Goal: Contribute content: Add original content to the website for others to see

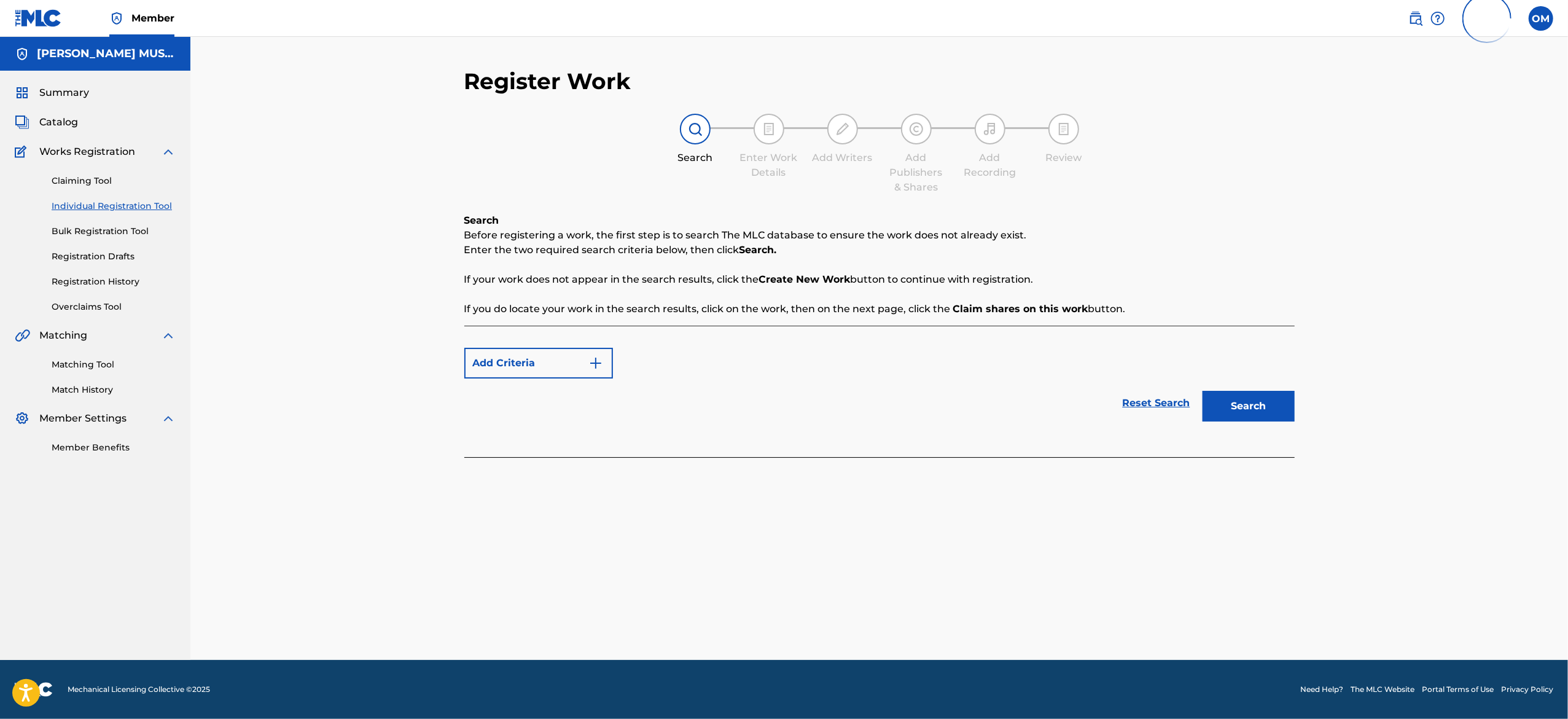
drag, startPoint x: 0, startPoint y: 0, endPoint x: 116, endPoint y: 209, distance: 239.0
click at [116, 209] on link "Individual Registration Tool" at bounding box center [114, 206] width 124 height 13
click at [107, 209] on link "Individual Registration Tool" at bounding box center [114, 206] width 124 height 13
click at [111, 206] on link "Individual Registration Tool" at bounding box center [114, 206] width 124 height 13
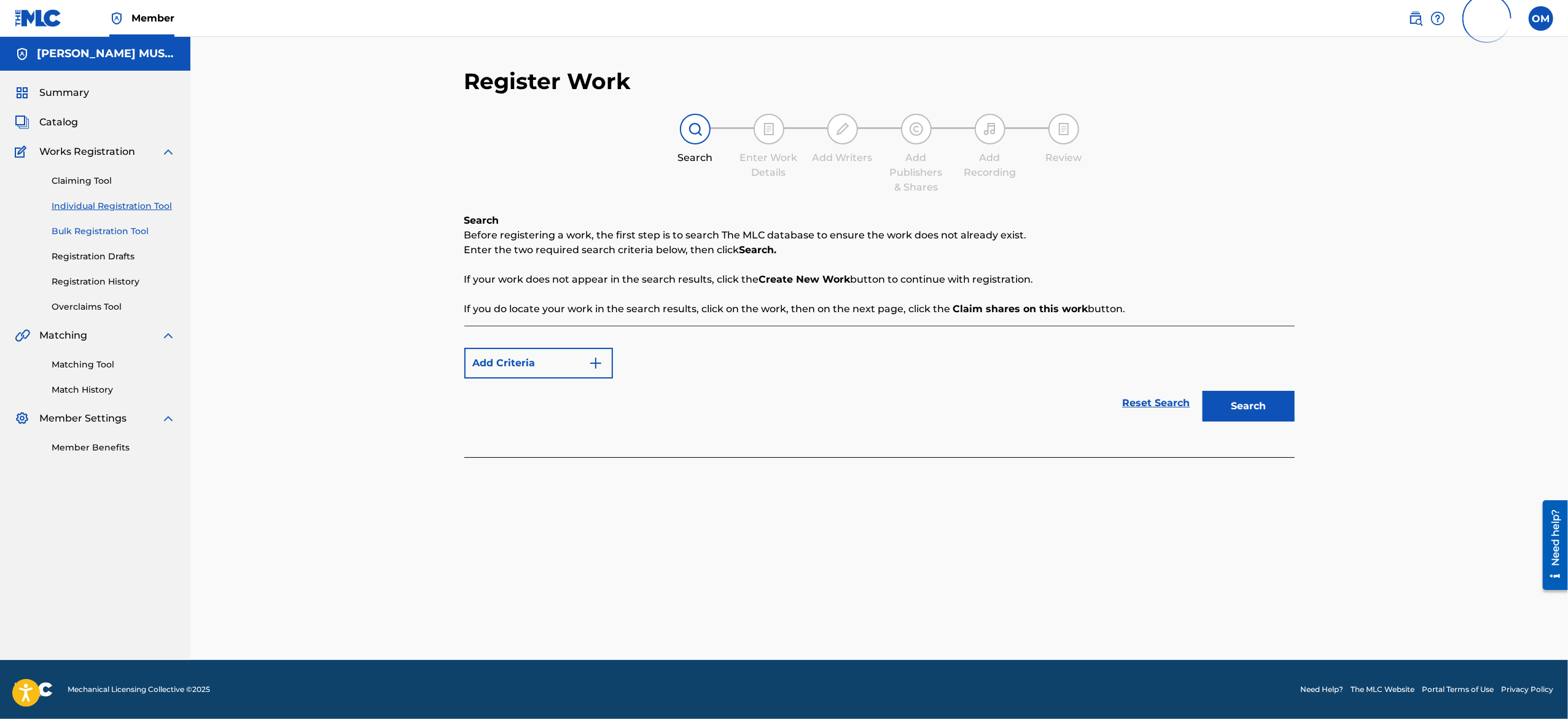
click at [109, 229] on link "Bulk Registration Tool" at bounding box center [114, 231] width 124 height 13
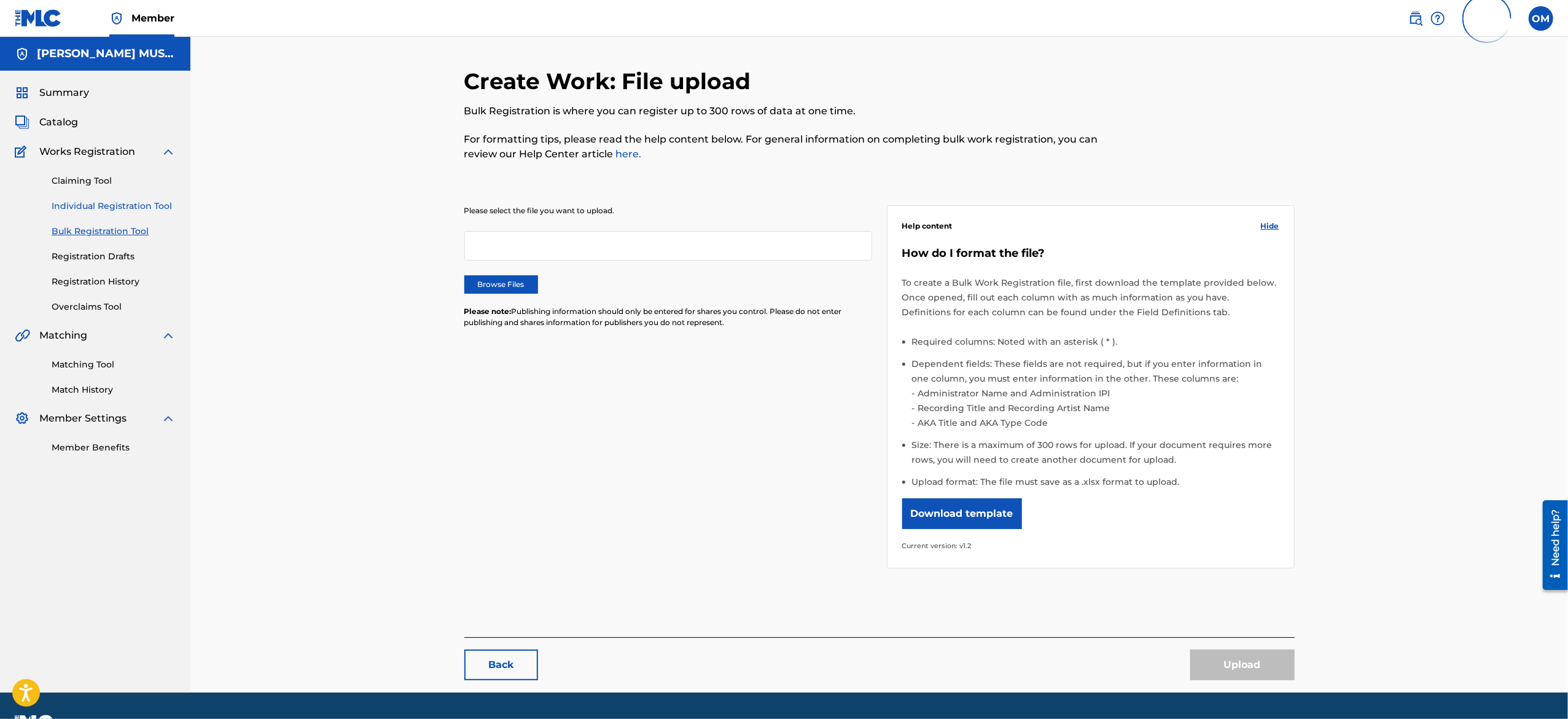
click at [108, 206] on link "Individual Registration Tool" at bounding box center [114, 206] width 124 height 13
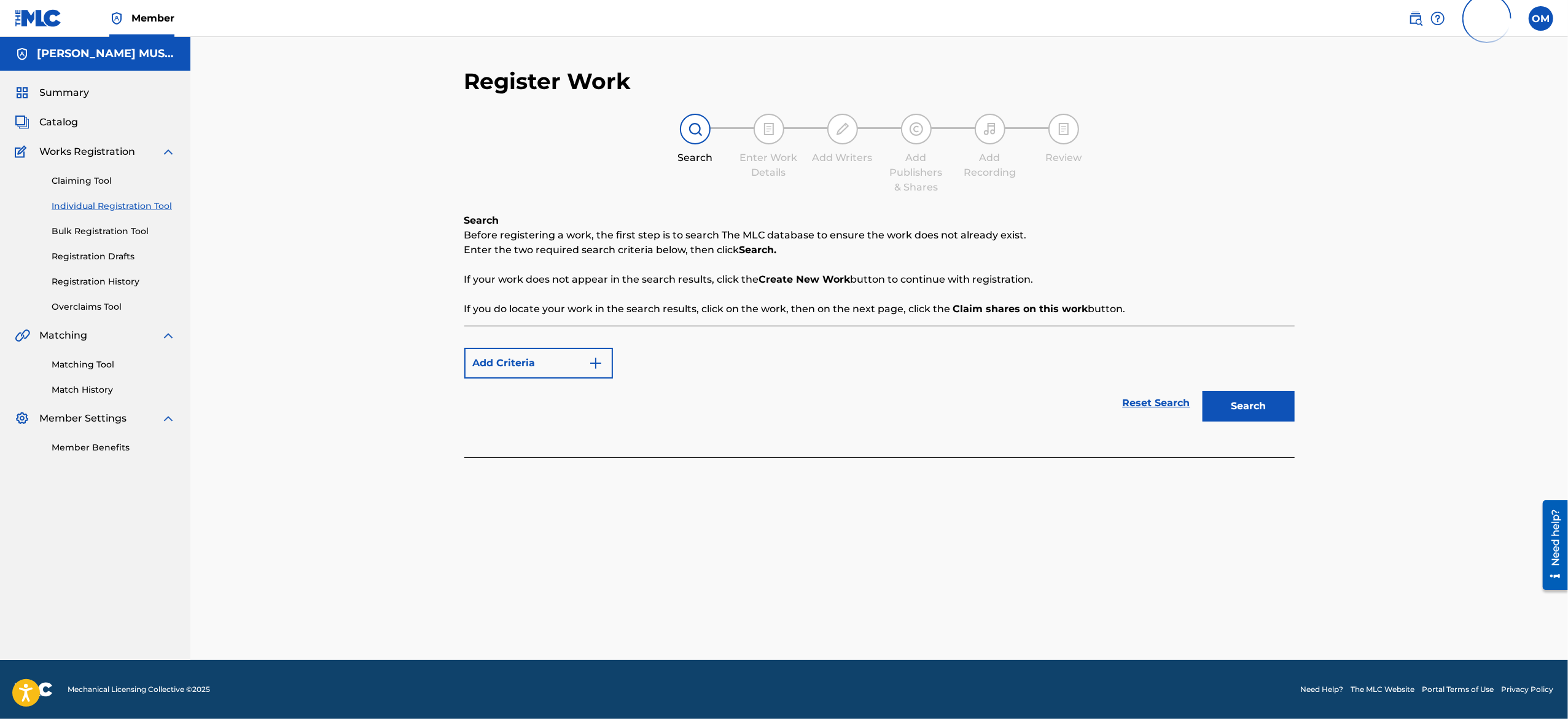
click at [128, 208] on link "Individual Registration Tool" at bounding box center [114, 206] width 124 height 13
click at [123, 233] on link "Bulk Registration Tool" at bounding box center [114, 231] width 124 height 13
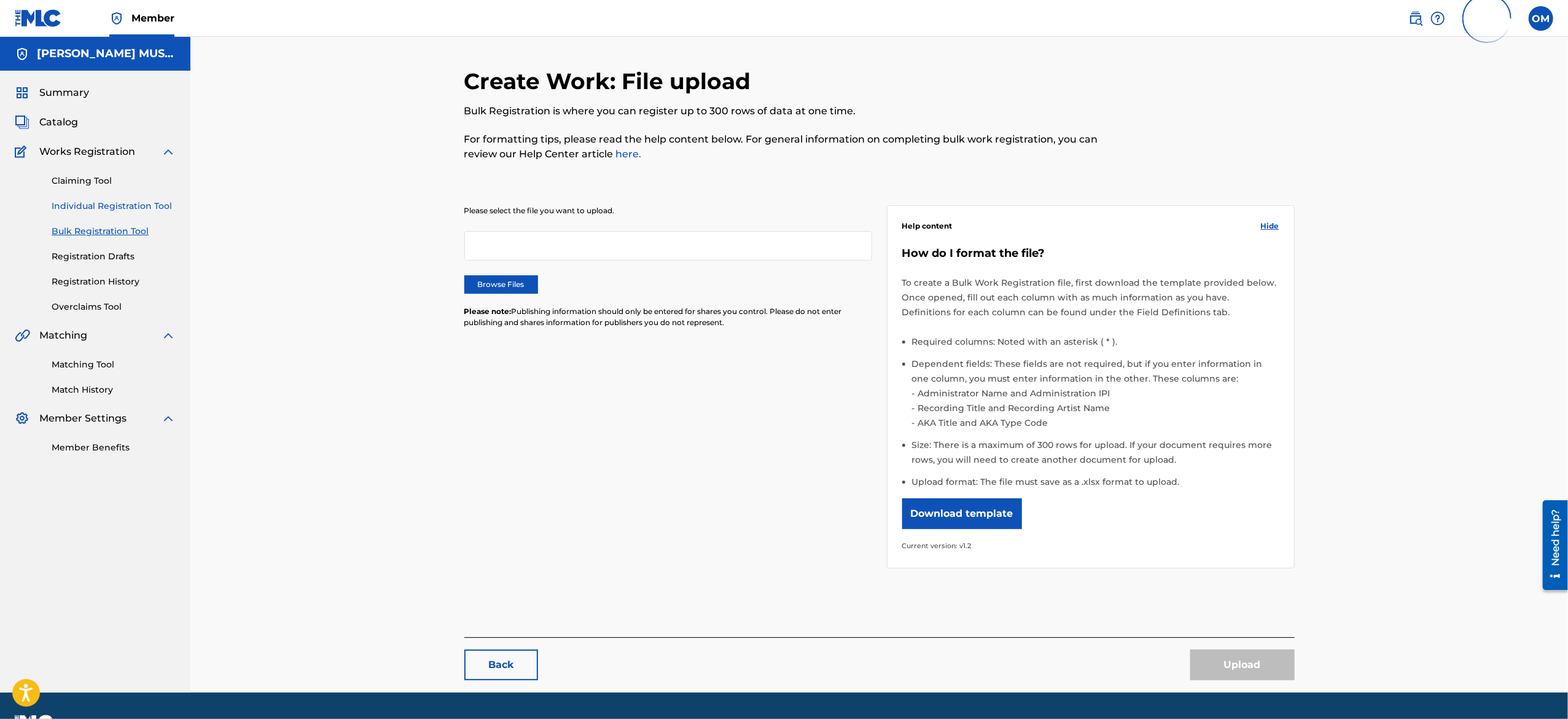
click at [122, 209] on link "Individual Registration Tool" at bounding box center [114, 206] width 124 height 13
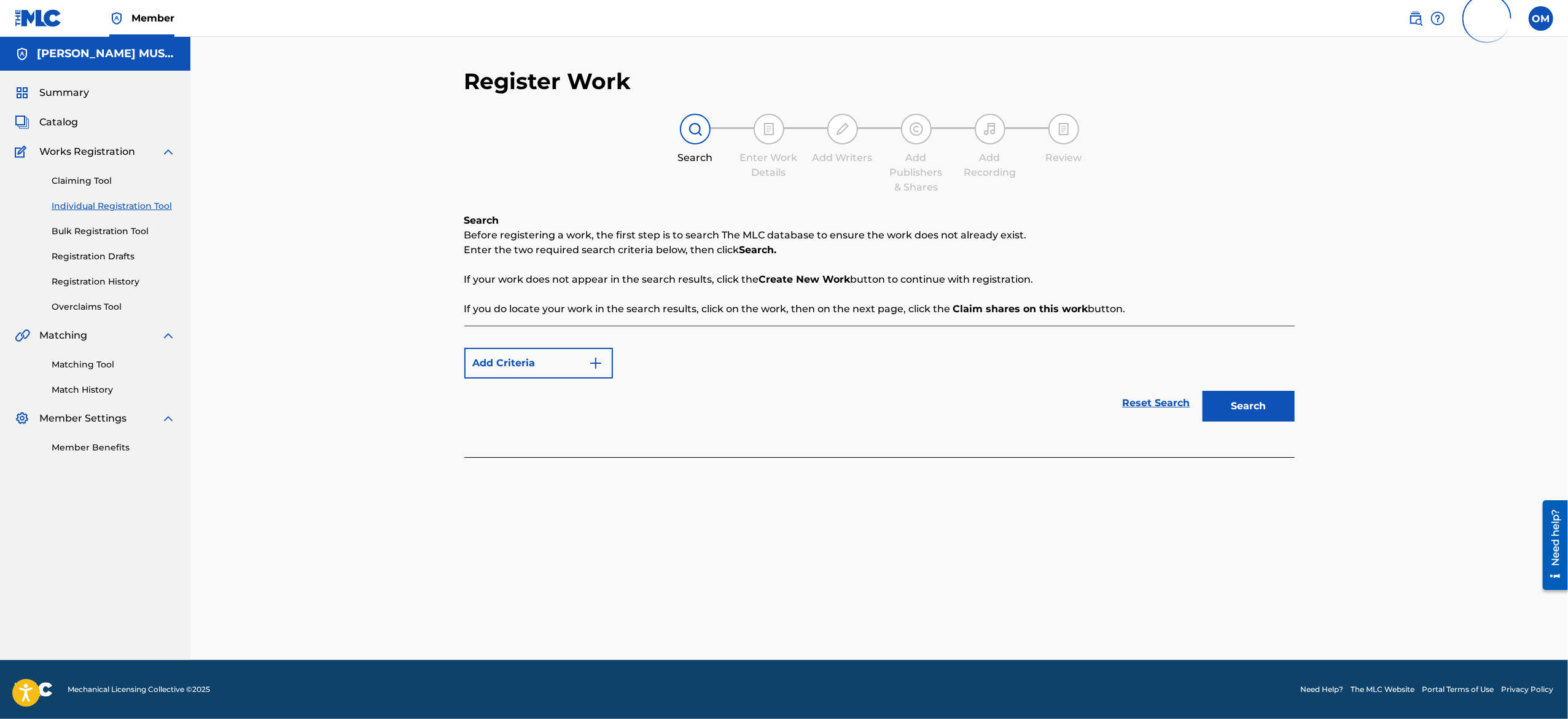
click at [87, 201] on link "Individual Registration Tool" at bounding box center [114, 206] width 124 height 13
click at [91, 234] on link "Bulk Registration Tool" at bounding box center [114, 231] width 124 height 13
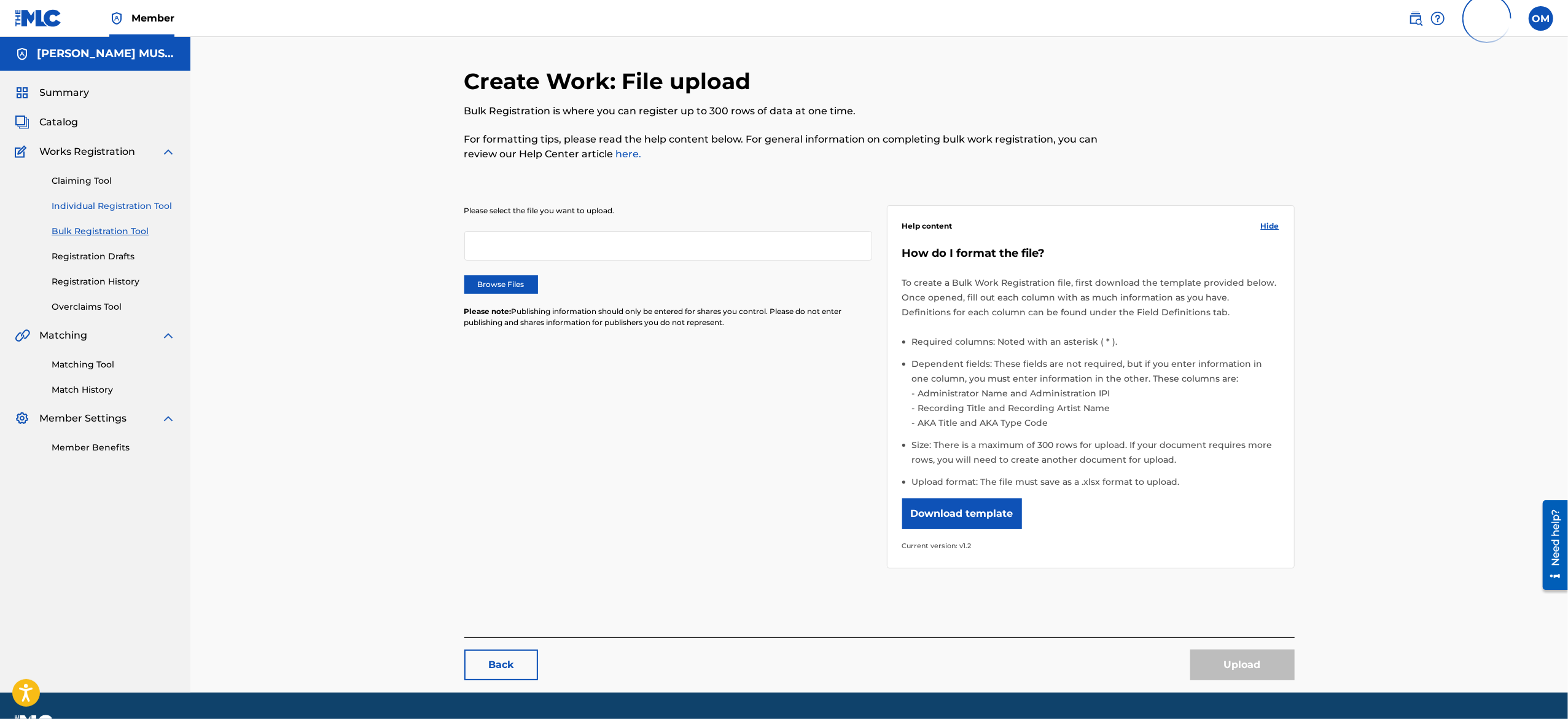
click at [102, 201] on link "Individual Registration Tool" at bounding box center [114, 206] width 124 height 13
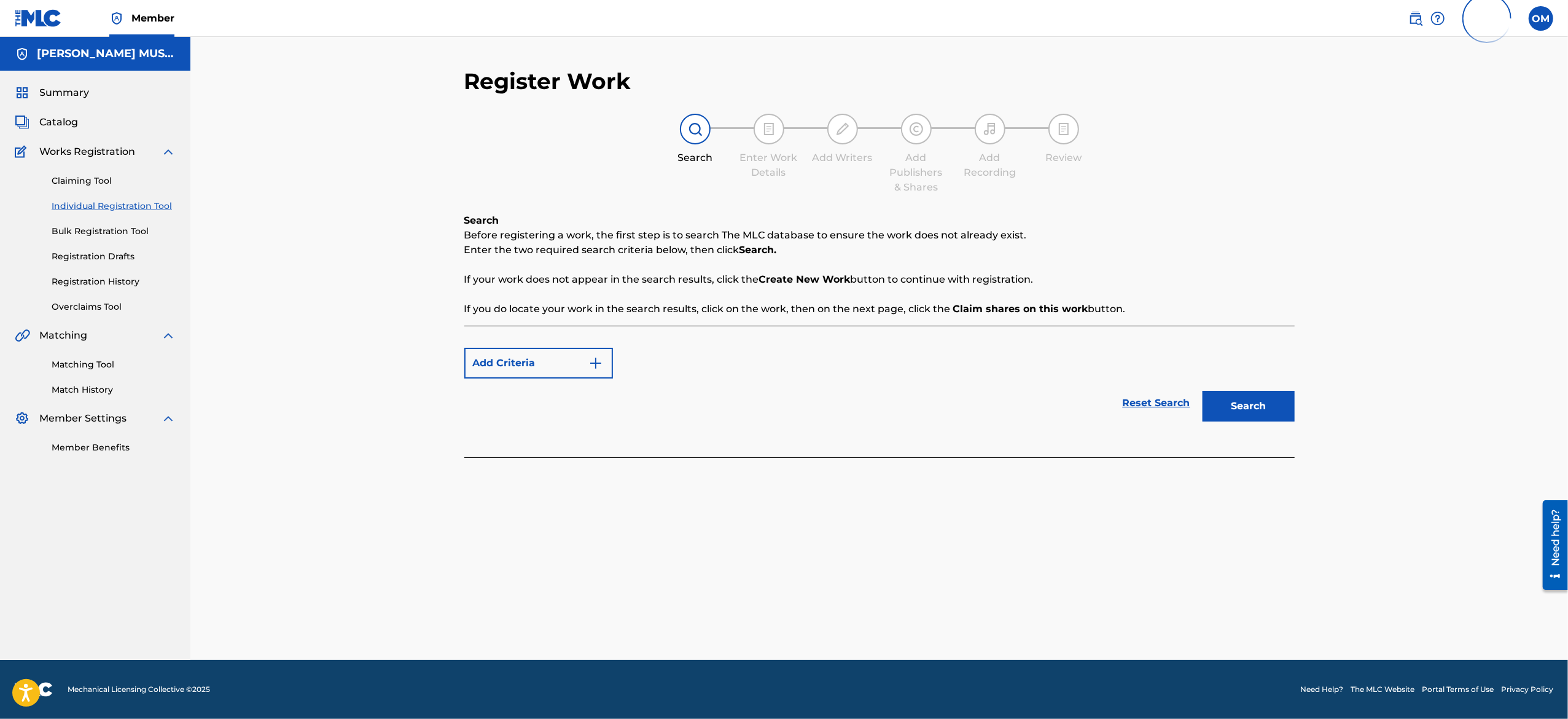
click at [134, 209] on link "Individual Registration Tool" at bounding box center [114, 206] width 124 height 13
click at [99, 235] on link "Bulk Registration Tool" at bounding box center [114, 231] width 124 height 13
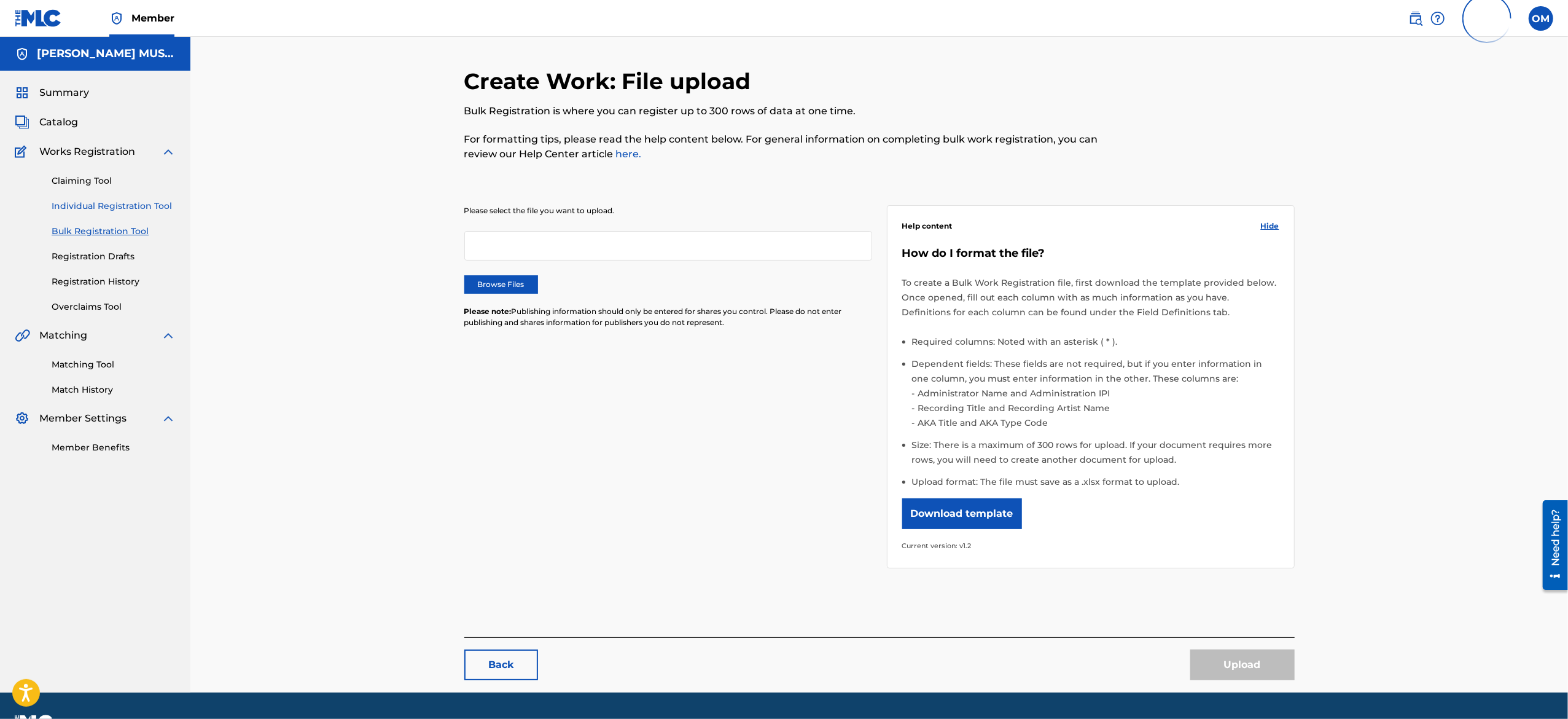
click at [107, 206] on link "Individual Registration Tool" at bounding box center [114, 206] width 124 height 13
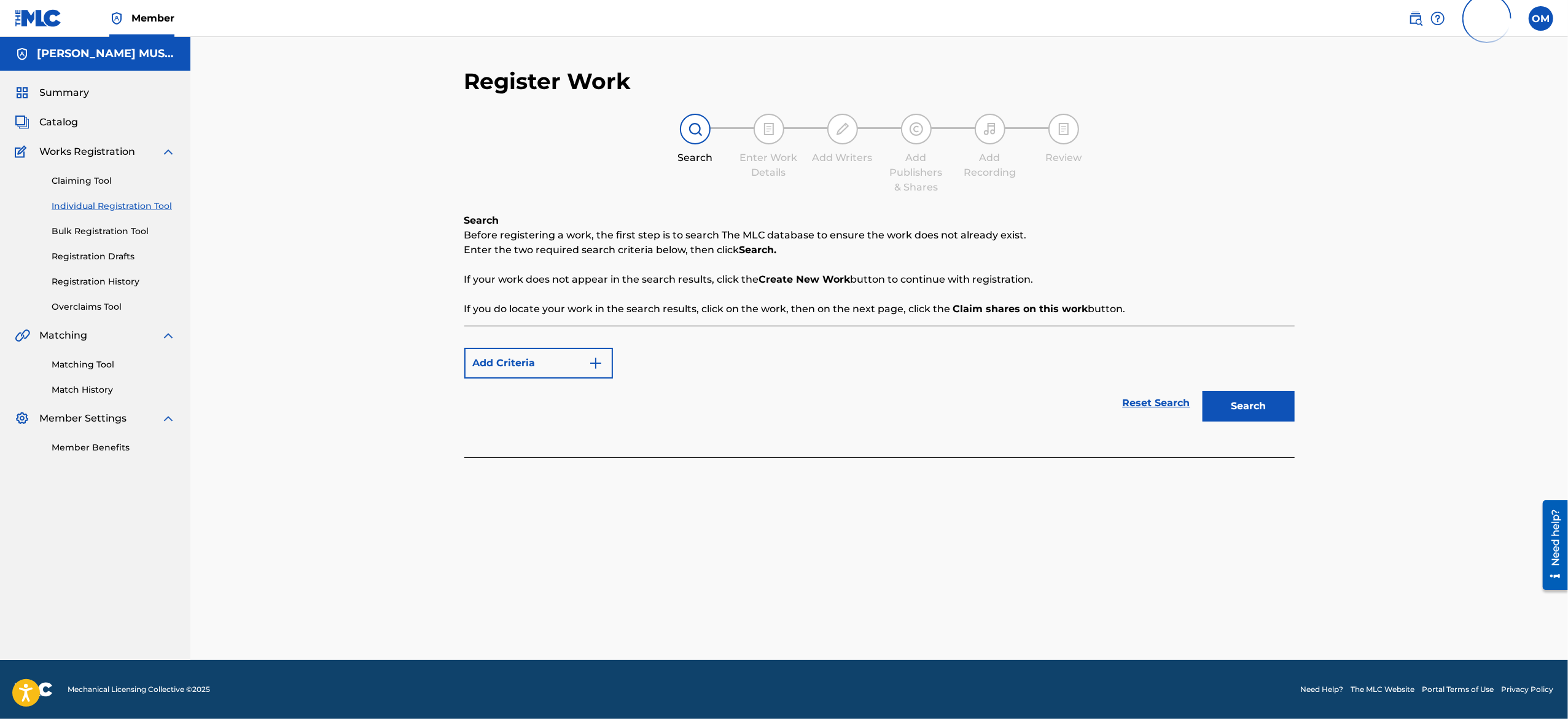
click at [107, 206] on link "Individual Registration Tool" at bounding box center [114, 206] width 124 height 13
click at [89, 203] on link "Individual Registration Tool" at bounding box center [114, 206] width 124 height 13
click at [94, 229] on link "Bulk Registration Tool" at bounding box center [114, 231] width 124 height 13
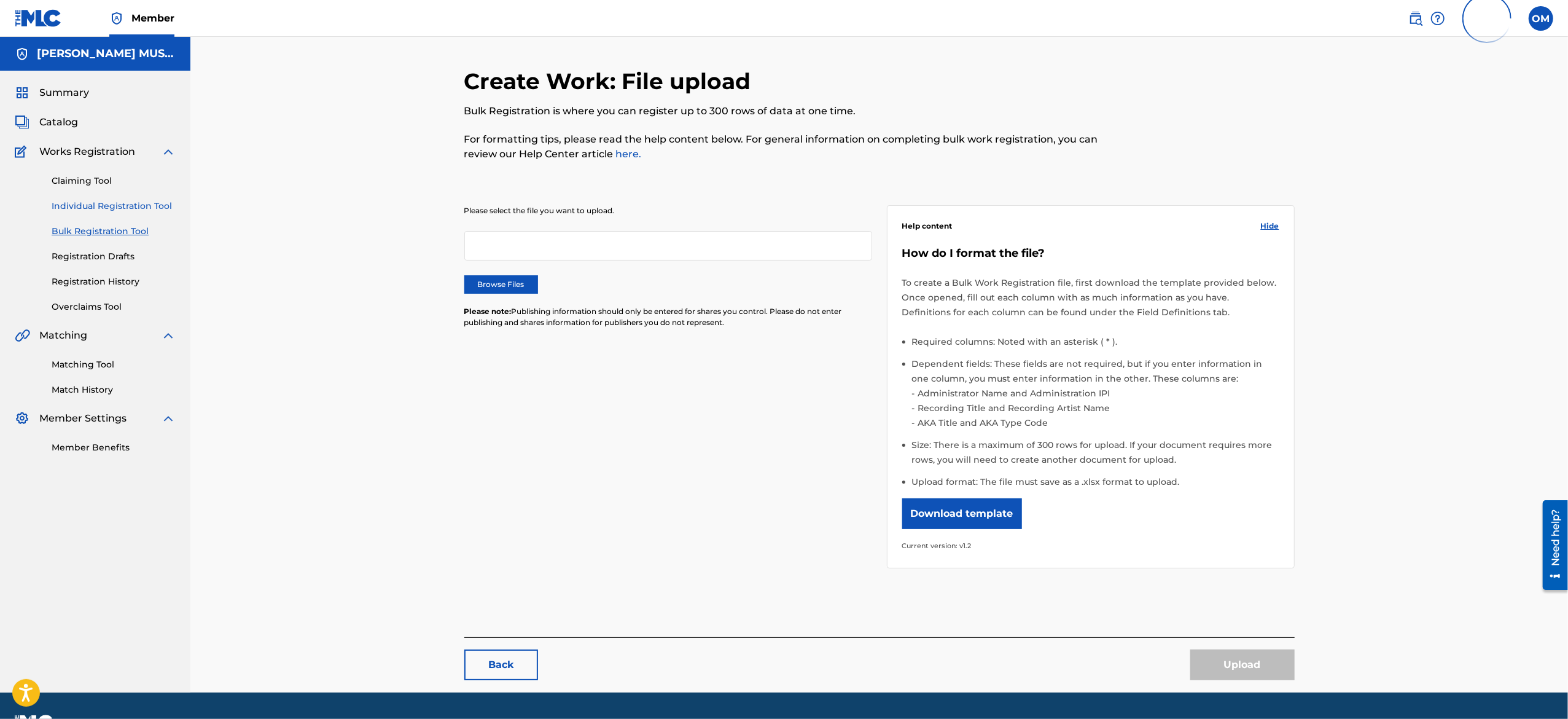
click at [102, 201] on link "Individual Registration Tool" at bounding box center [114, 206] width 124 height 13
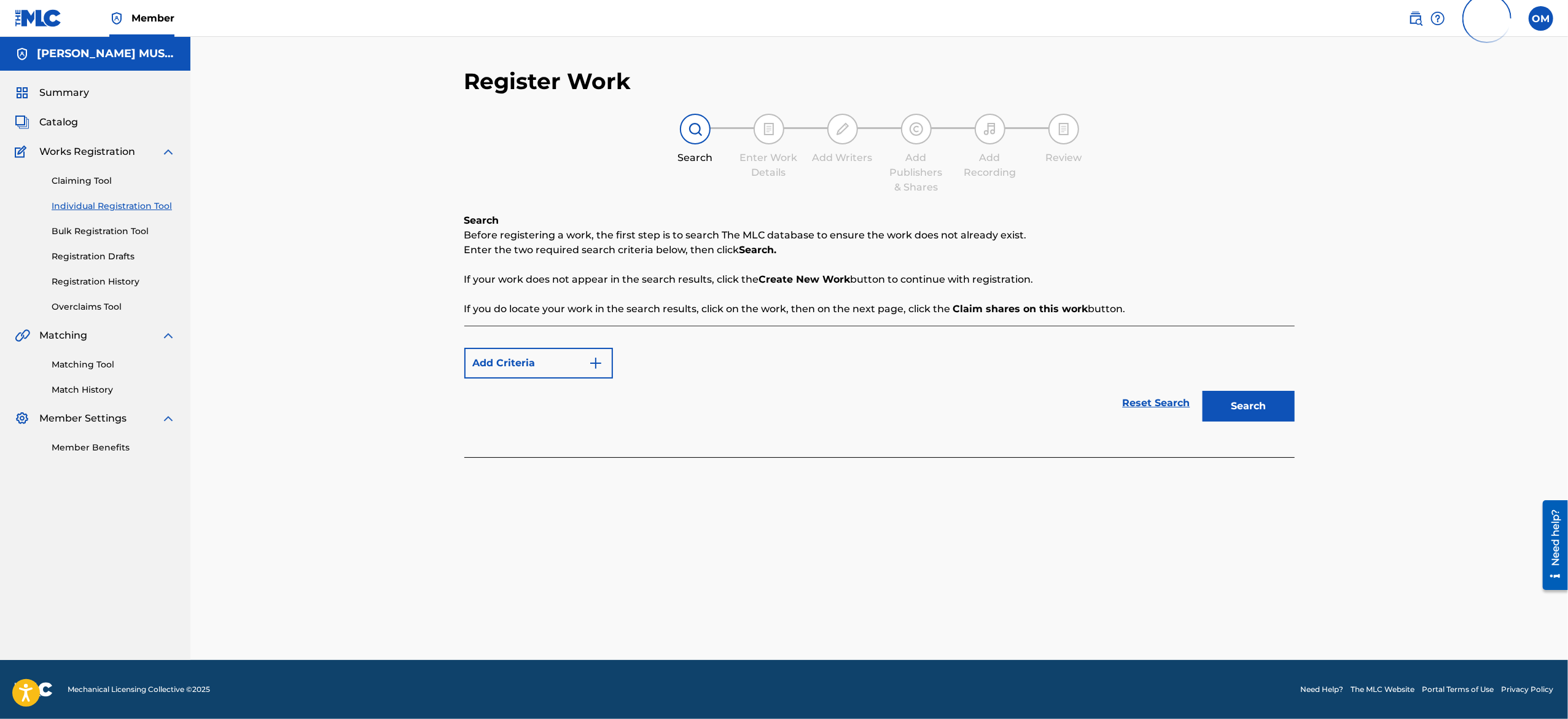
click at [102, 201] on link "Individual Registration Tool" at bounding box center [114, 206] width 124 height 13
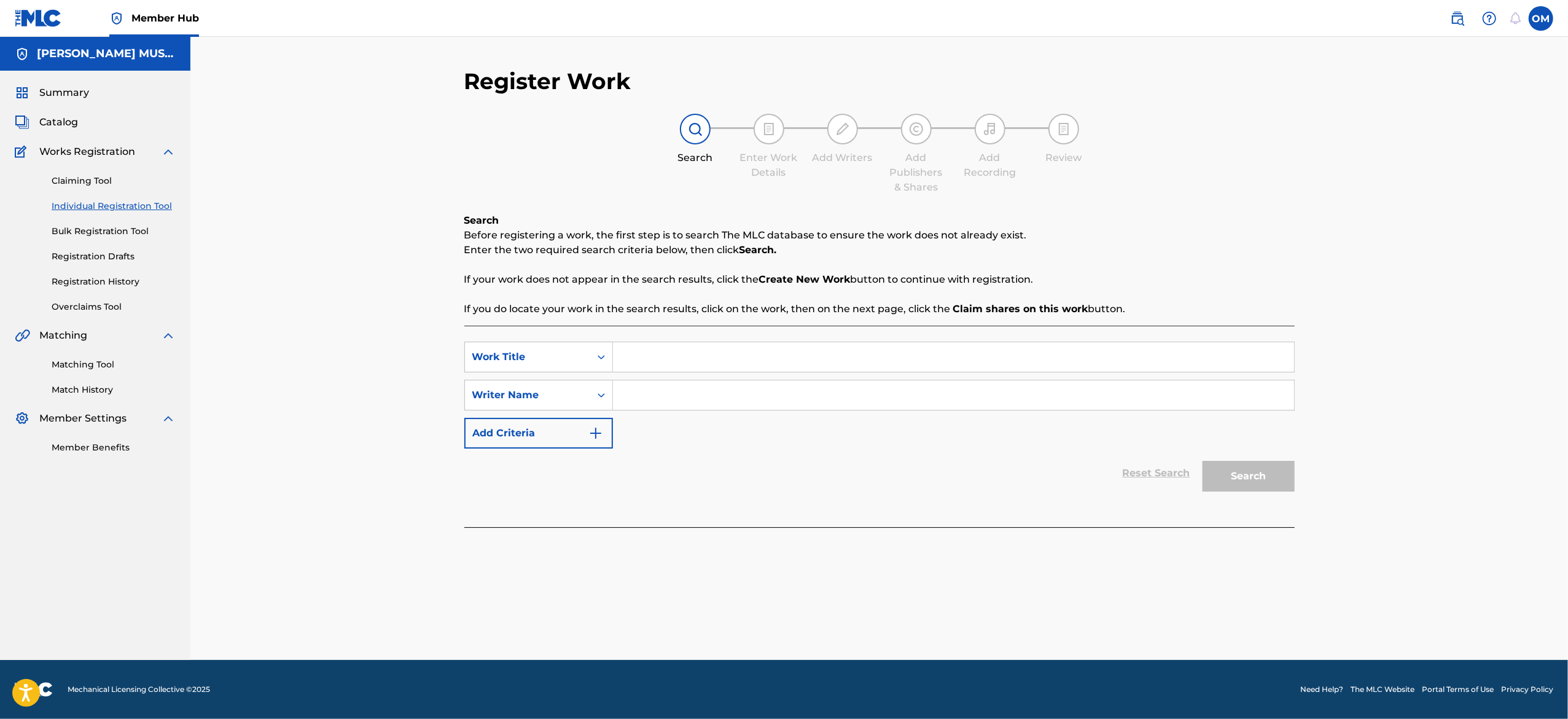
click at [668, 364] on input "Search Form" at bounding box center [953, 356] width 681 height 29
click at [660, 360] on input "Search Form" at bounding box center [953, 356] width 681 height 29
click at [654, 361] on input "Search Form" at bounding box center [953, 356] width 681 height 29
click at [647, 353] on input "Search Form" at bounding box center [953, 356] width 681 height 29
type input "[PERSON_NAME]"
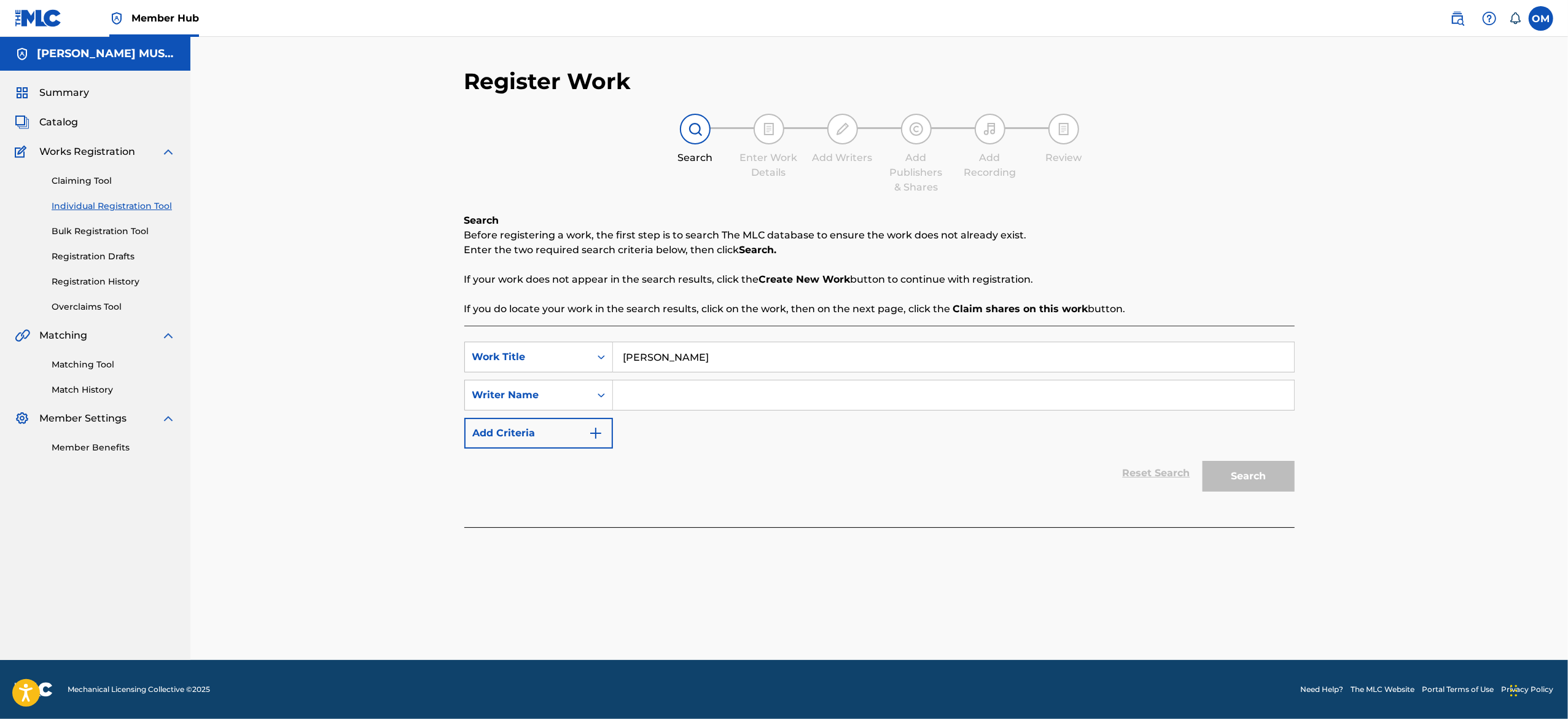
click at [679, 393] on input "Search Form" at bounding box center [953, 395] width 681 height 29
drag, startPoint x: 632, startPoint y: 365, endPoint x: 633, endPoint y: 387, distance: 22.0
click at [633, 387] on div "SearchWithCriteriabffd7374-241a-4f64-ad79-fd48bee5a6e6 Work Title [PERSON_NAME]…" at bounding box center [880, 395] width 830 height 107
click at [633, 387] on input "Search Form" at bounding box center [953, 395] width 681 height 29
type input "[PERSON_NAME]"
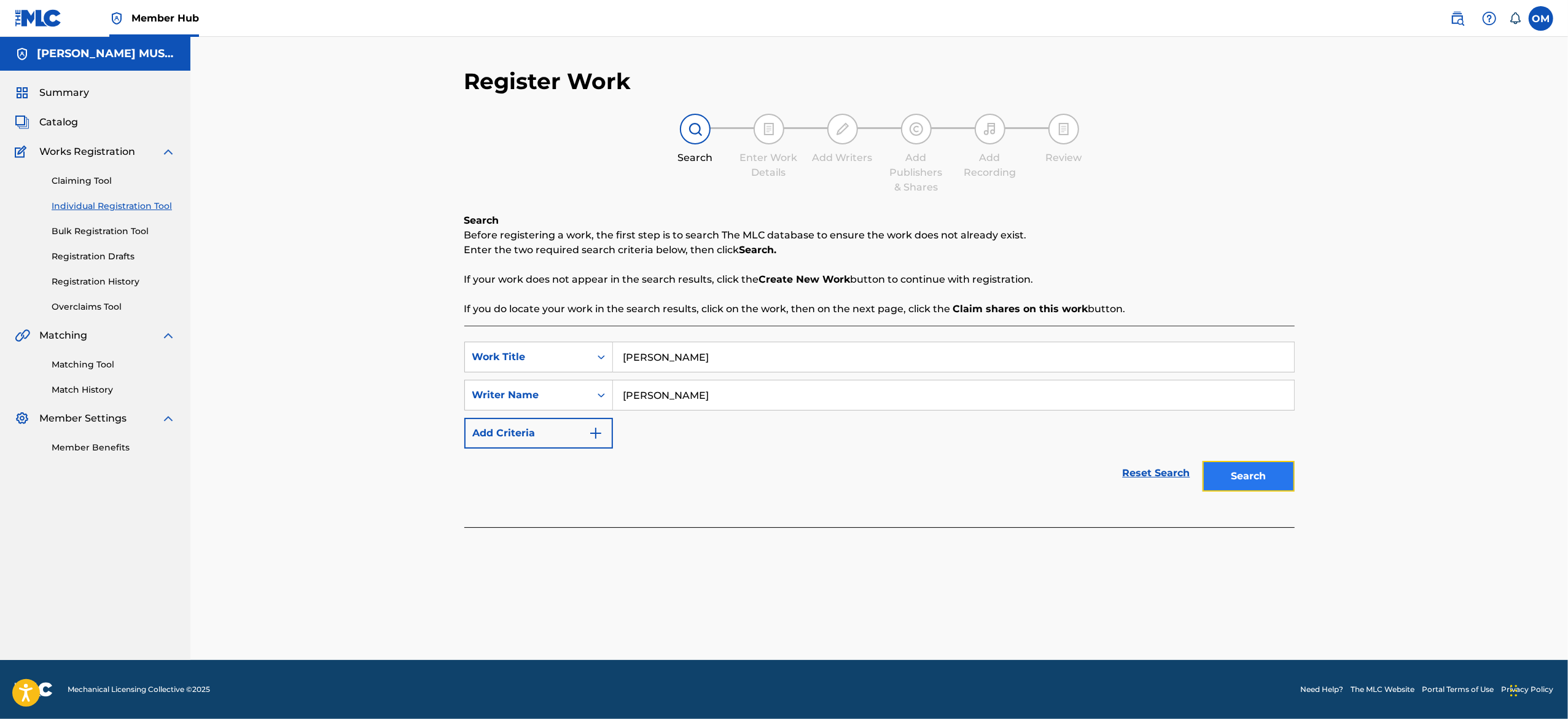
click at [1226, 481] on button "Search" at bounding box center [1249, 476] width 92 height 31
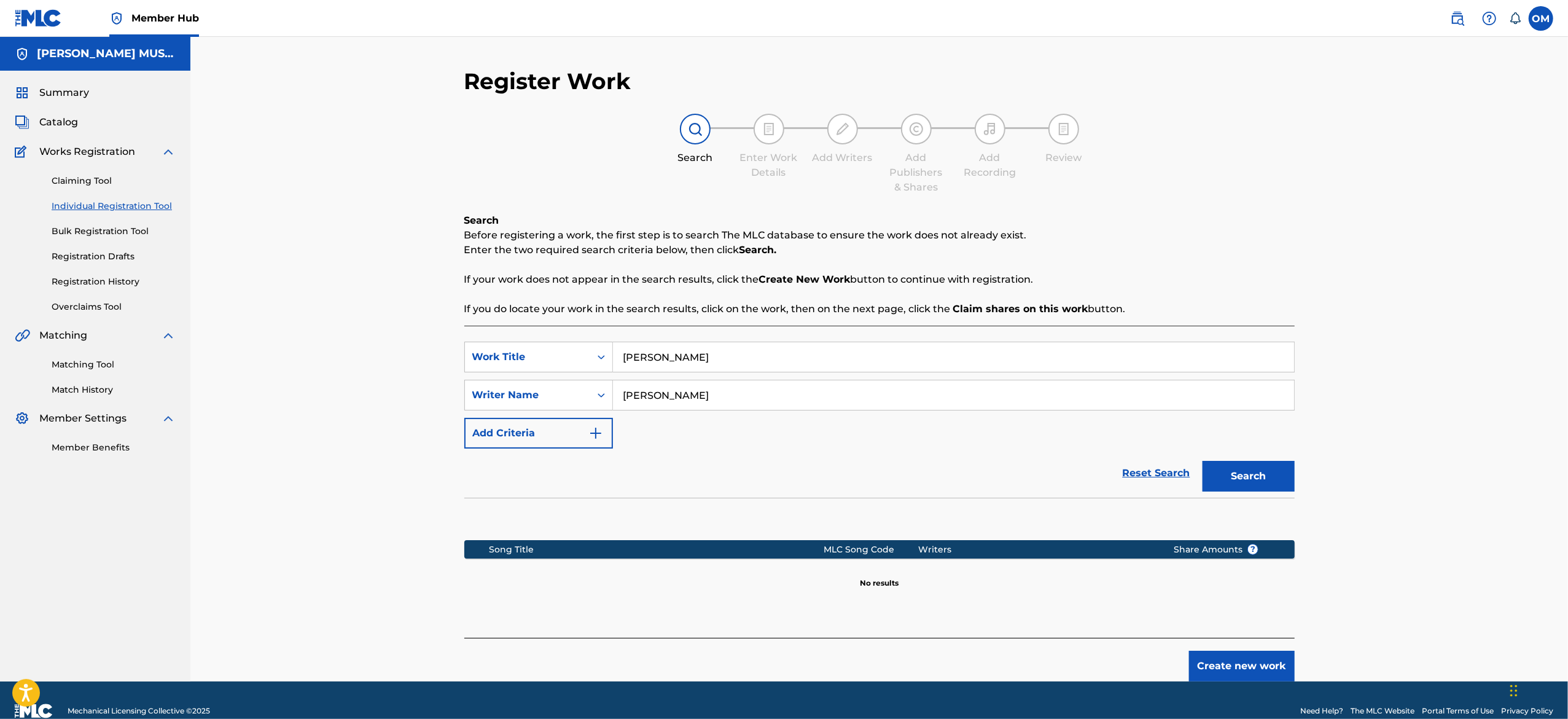
click at [1371, 516] on div "Register Work Search Enter Work Details Add Writers Add Publishers & Shares Add…" at bounding box center [879, 360] width 1377 height 645
click at [1253, 649] on div "Create new work" at bounding box center [880, 659] width 830 height 44
click at [1249, 658] on button "Create new work" at bounding box center [1242, 666] width 106 height 31
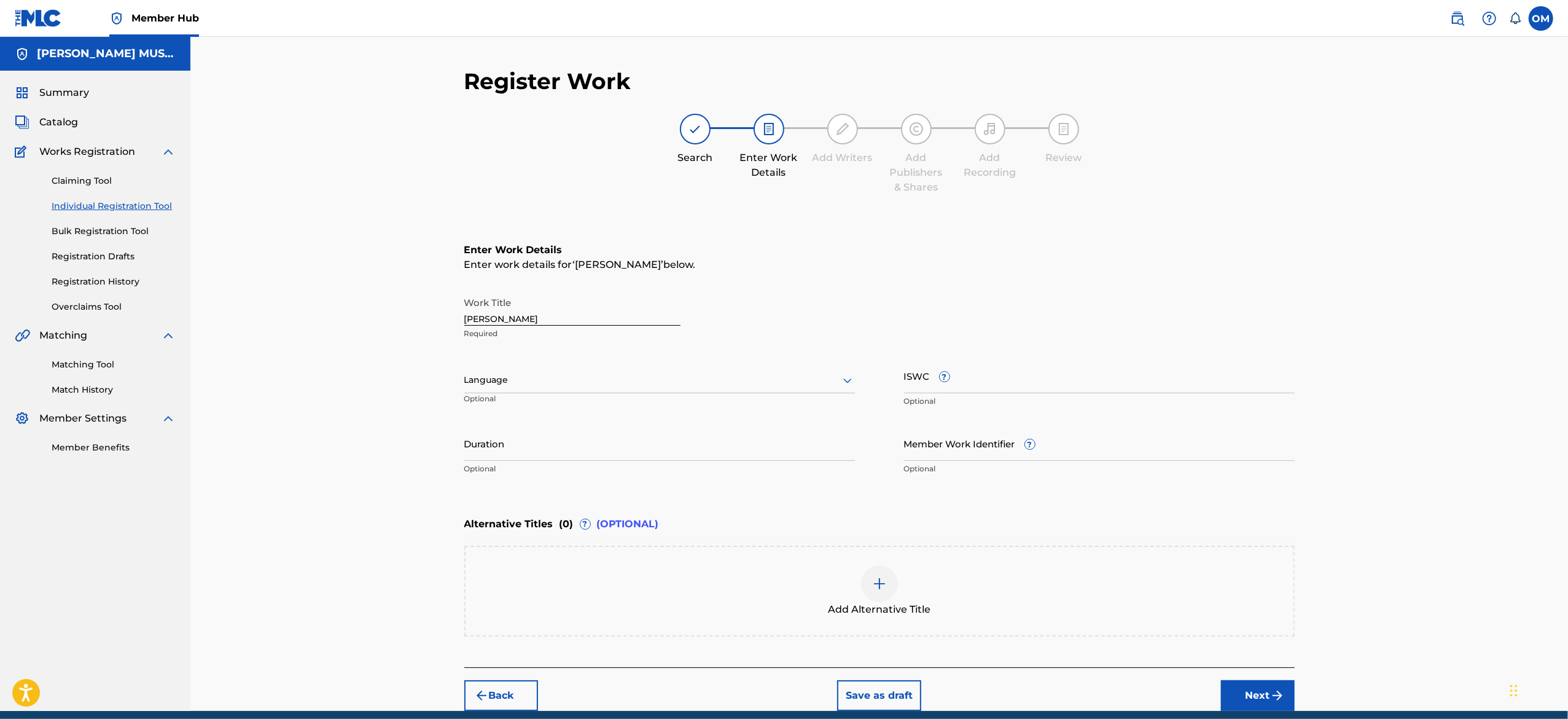
scroll to position [50, 0]
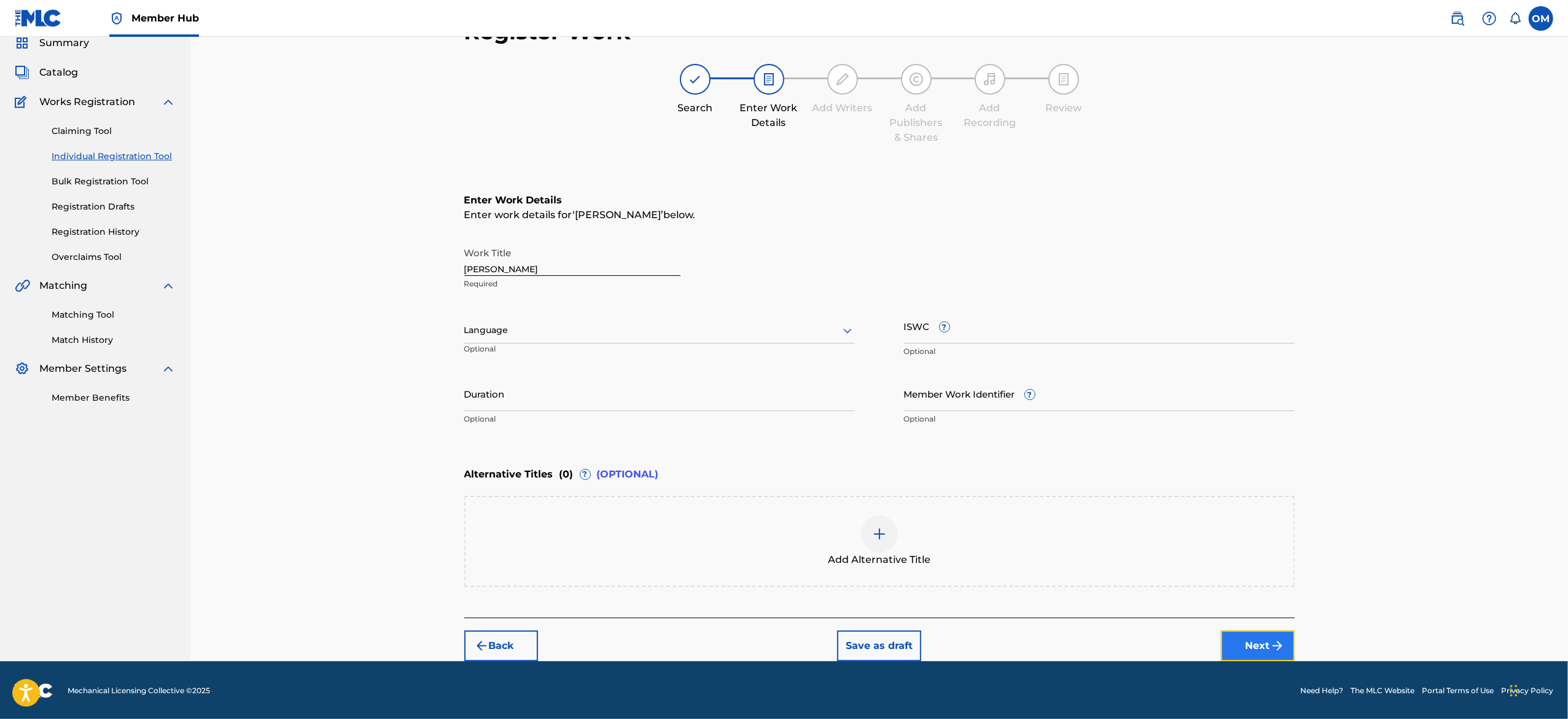
click at [1234, 633] on button "Next" at bounding box center [1257, 645] width 74 height 31
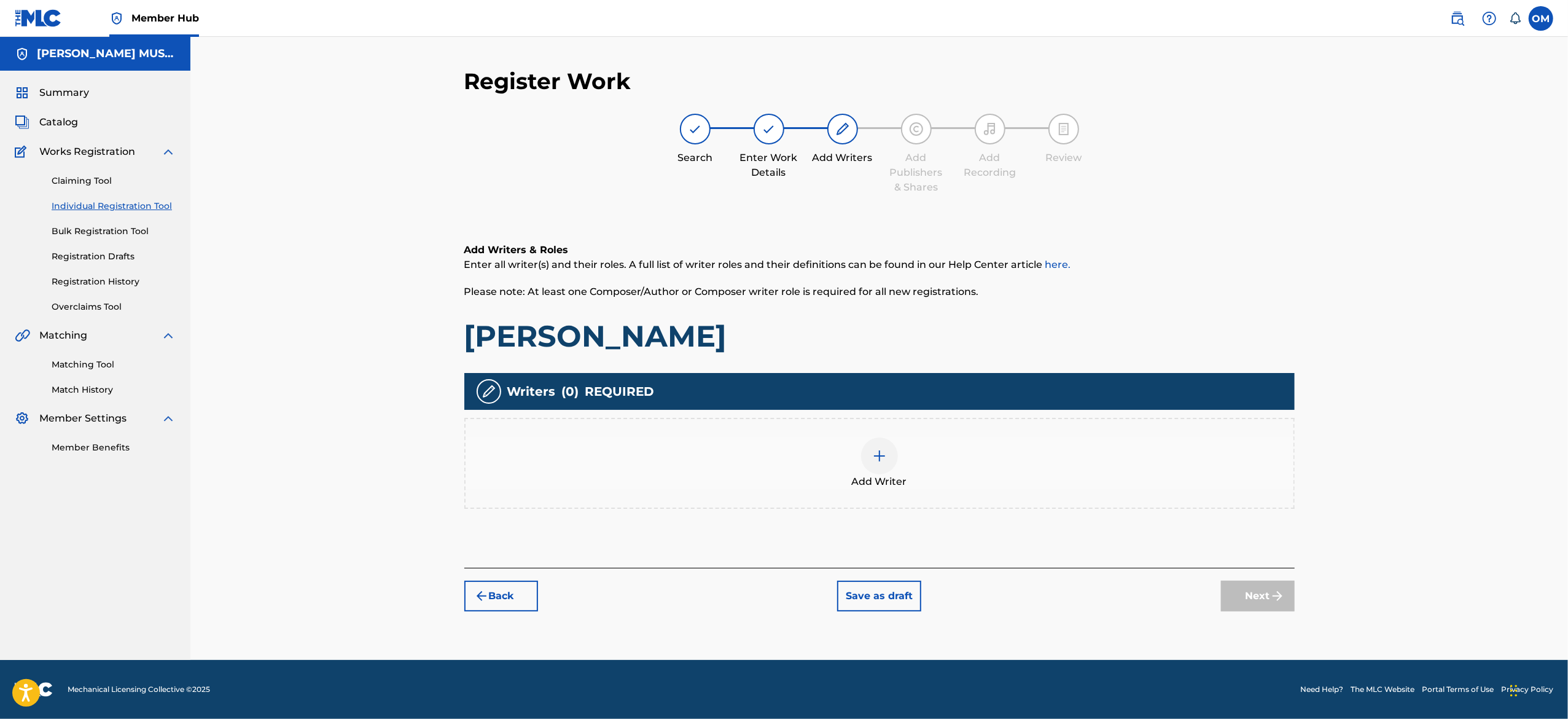
scroll to position [0, 0]
click at [883, 458] on img at bounding box center [880, 456] width 15 height 15
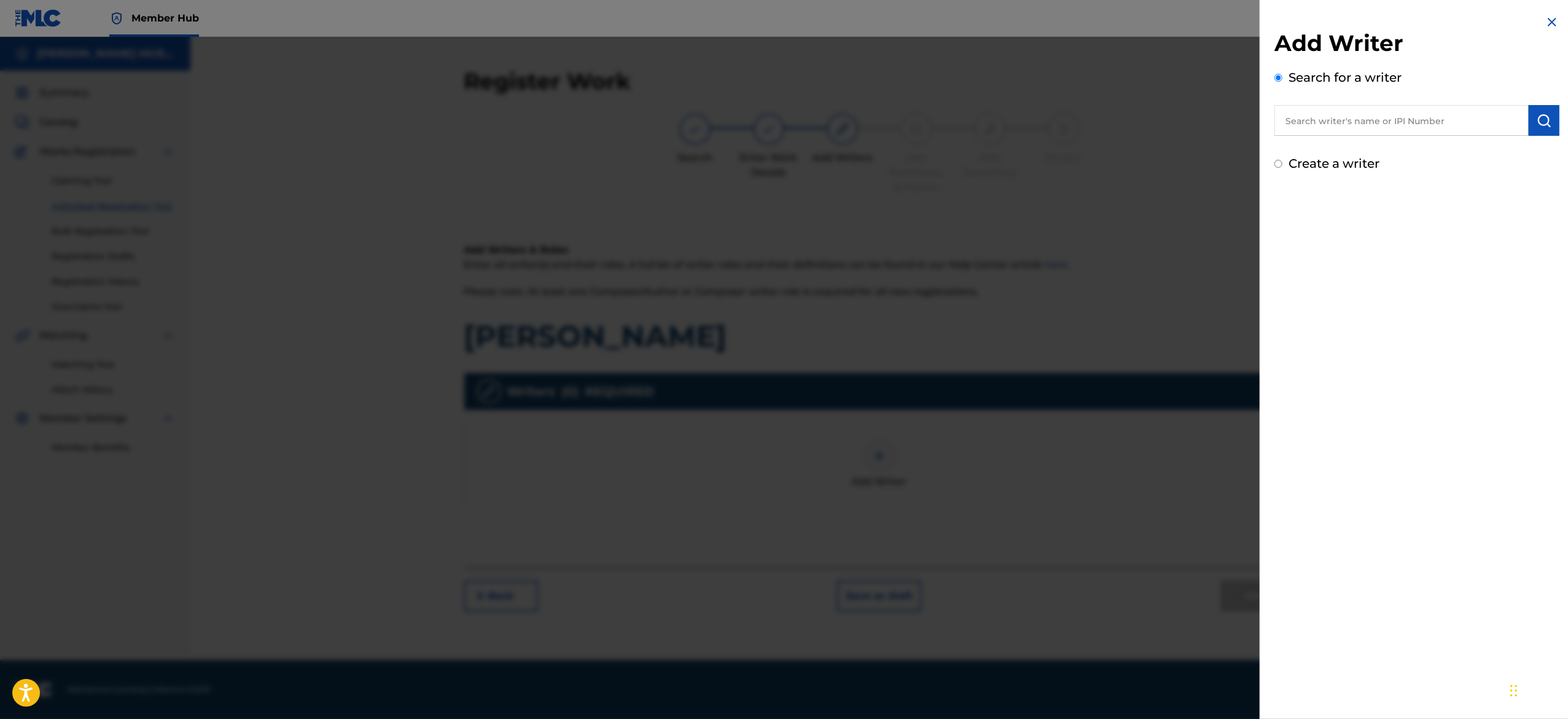
click at [1364, 116] on input "text" at bounding box center [1402, 120] width 254 height 31
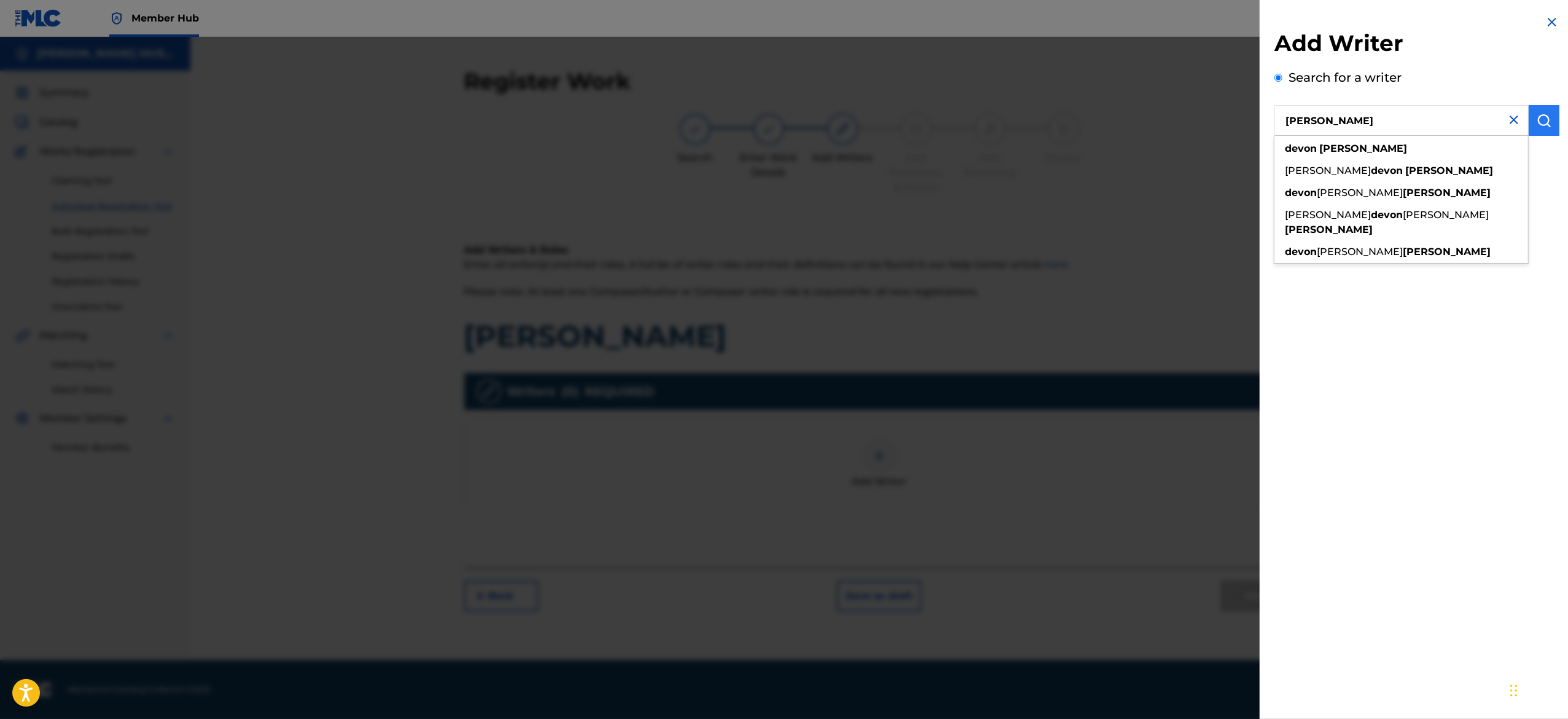
type input "[PERSON_NAME]"
click at [1536, 122] on img "submit" at bounding box center [1544, 120] width 15 height 15
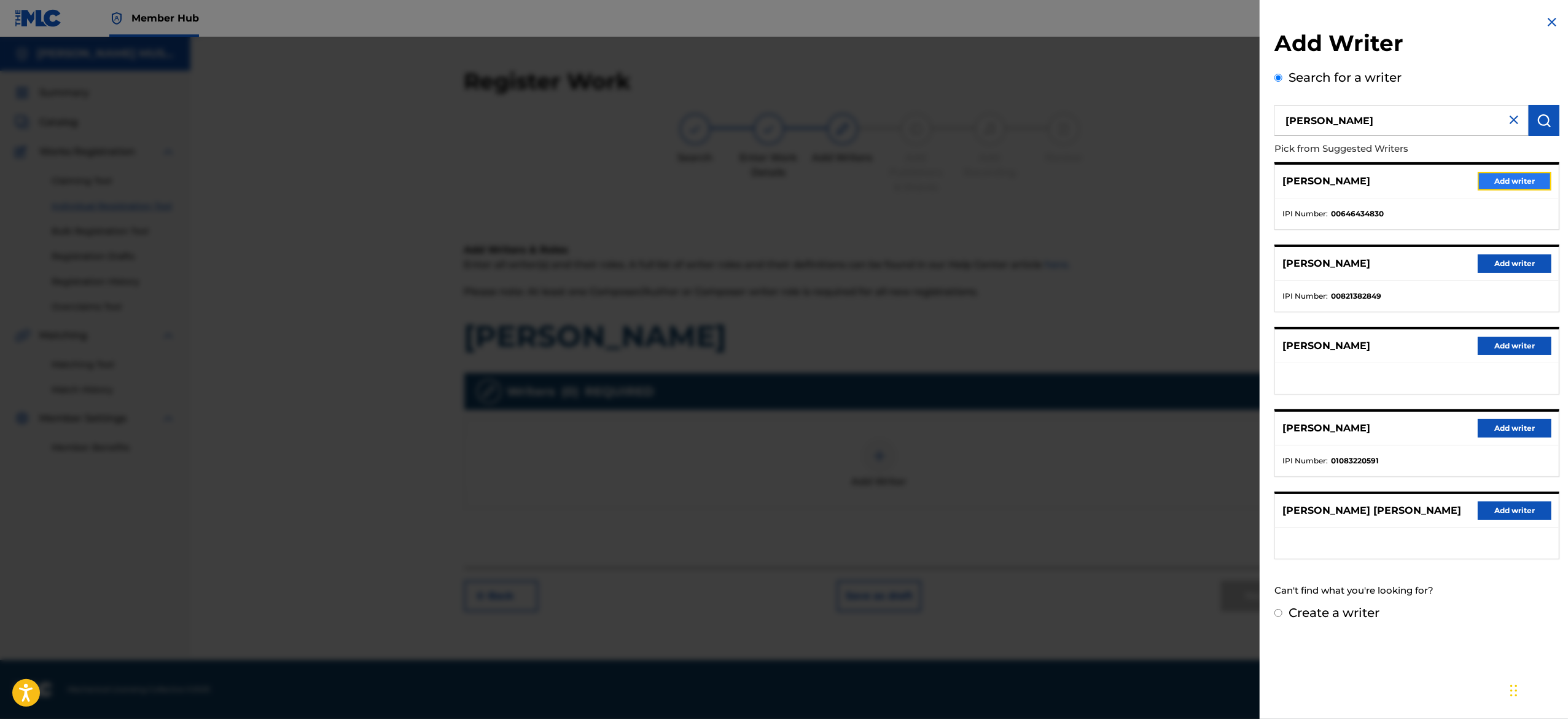
click at [1478, 181] on button "Add writer" at bounding box center [1514, 181] width 74 height 19
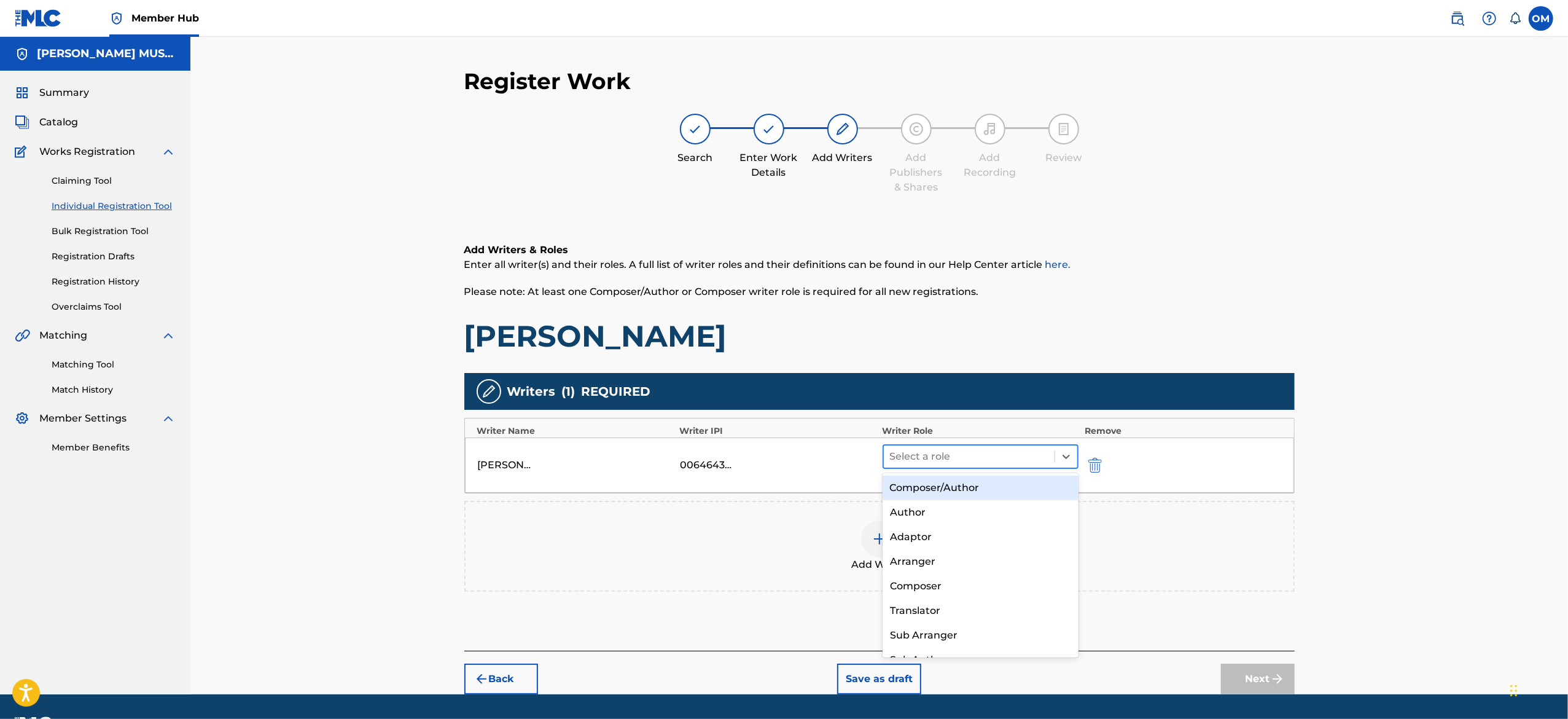
click at [982, 451] on div at bounding box center [969, 456] width 159 height 17
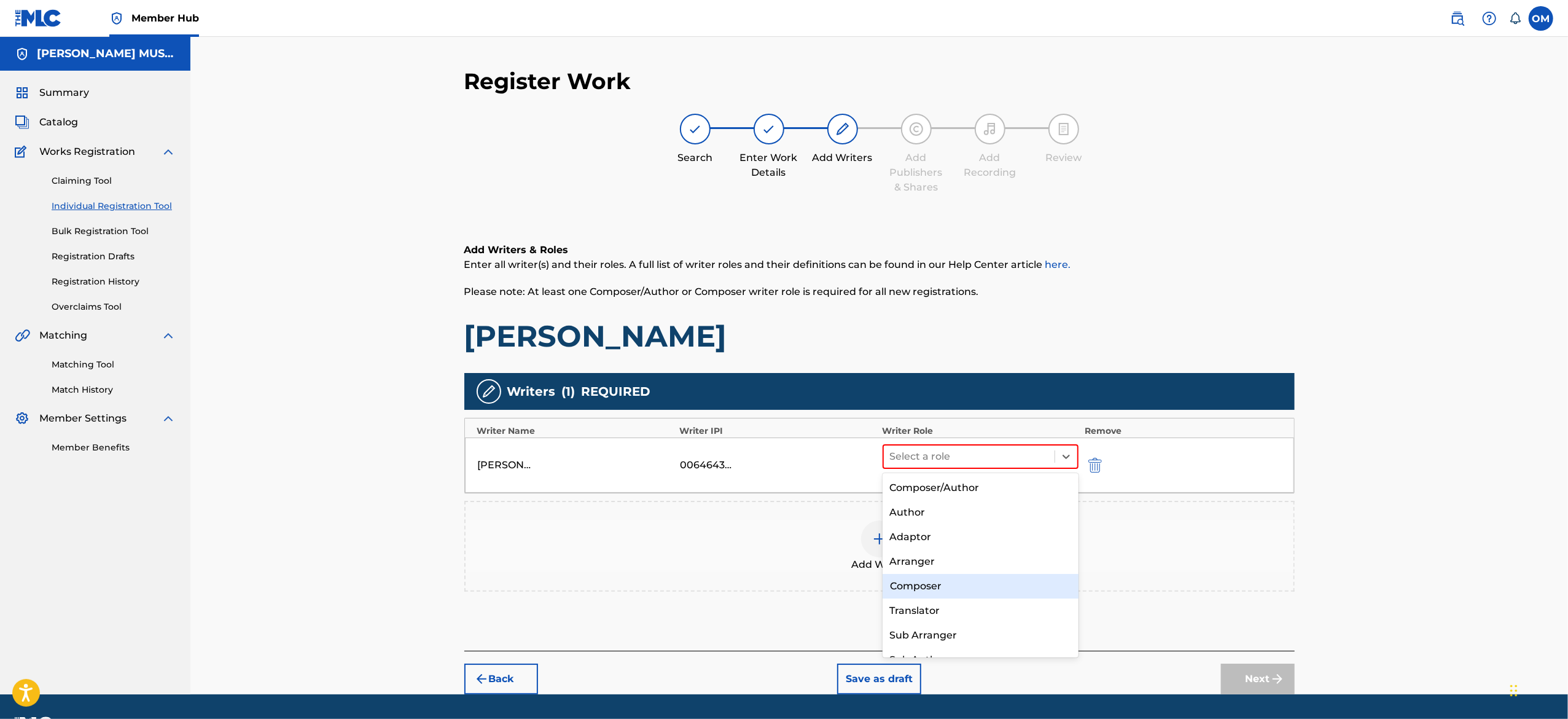
click at [927, 578] on div "Composer" at bounding box center [981, 586] width 196 height 24
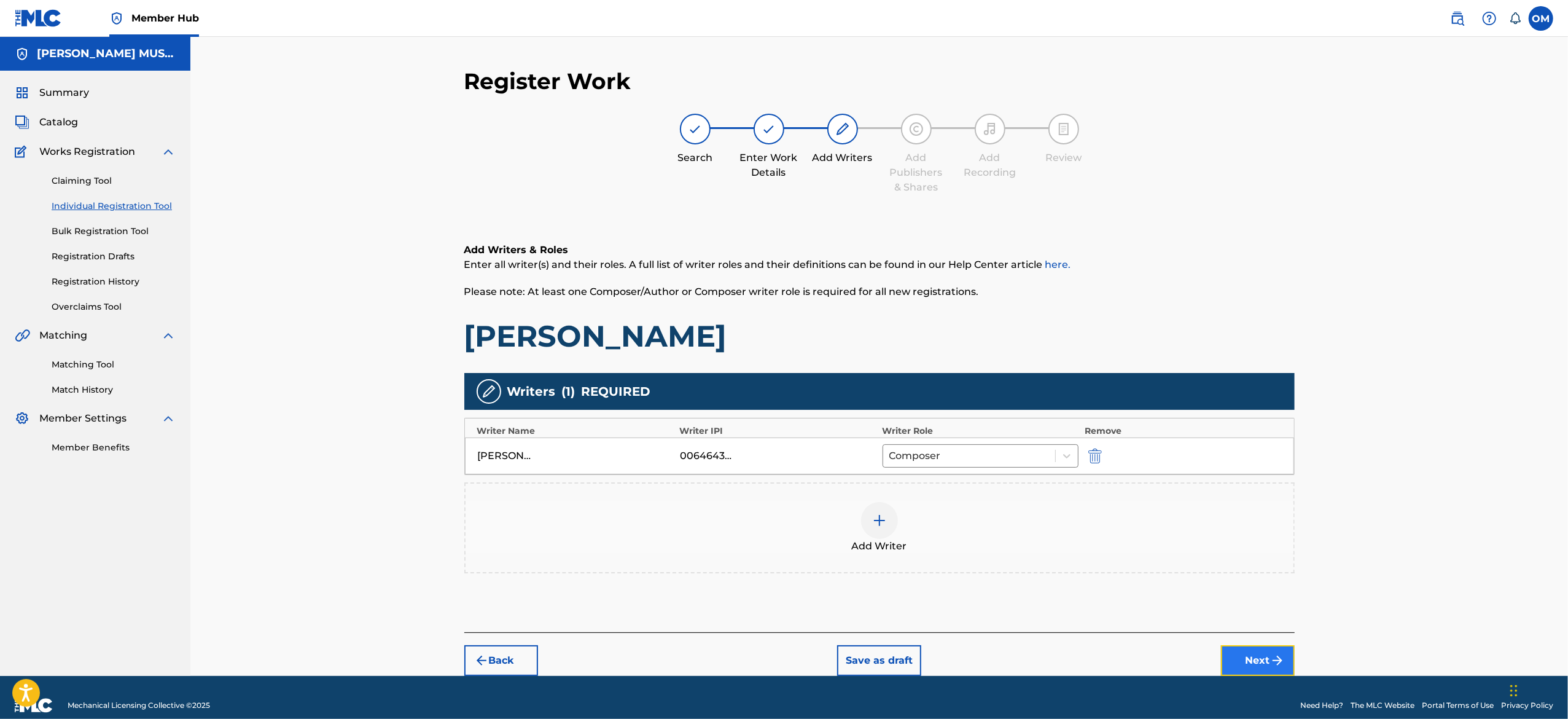
click at [1264, 648] on button "Next" at bounding box center [1257, 660] width 74 height 31
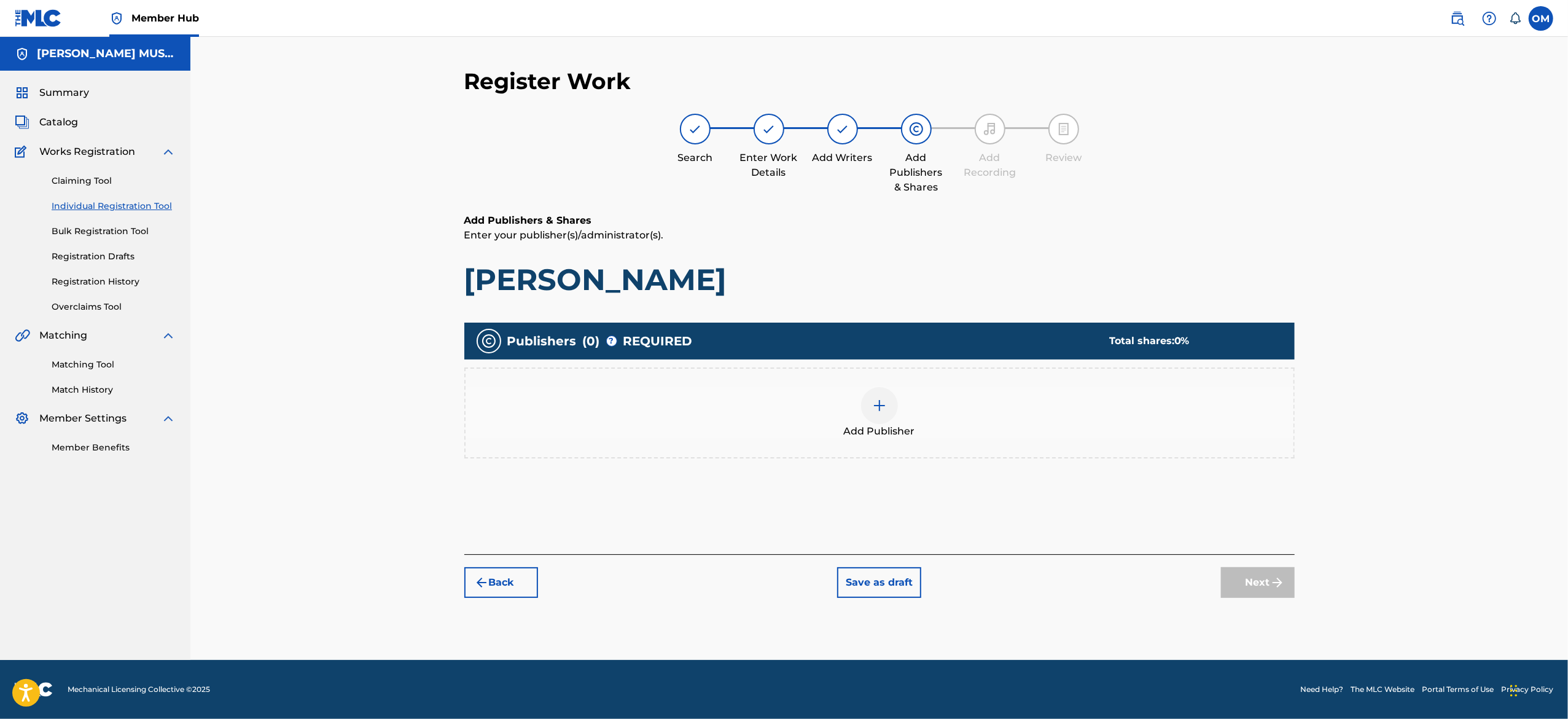
click at [883, 410] on img at bounding box center [880, 406] width 15 height 15
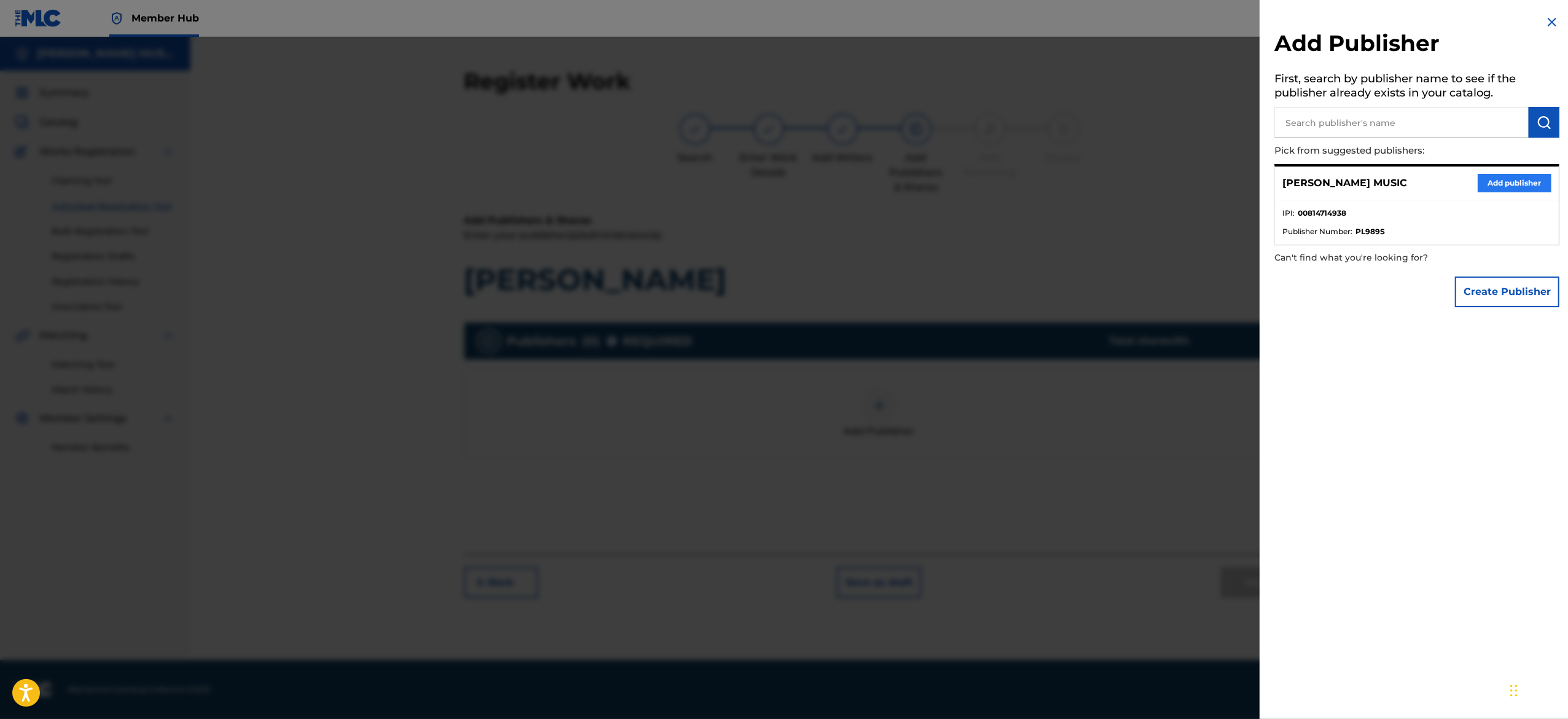
drag, startPoint x: 1494, startPoint y: 170, endPoint x: 1494, endPoint y: 179, distance: 9.0
click at [1494, 179] on div "[PERSON_NAME] MUSIC Add publisher" at bounding box center [1416, 183] width 284 height 34
click at [1494, 179] on button "Add publisher" at bounding box center [1514, 183] width 74 height 19
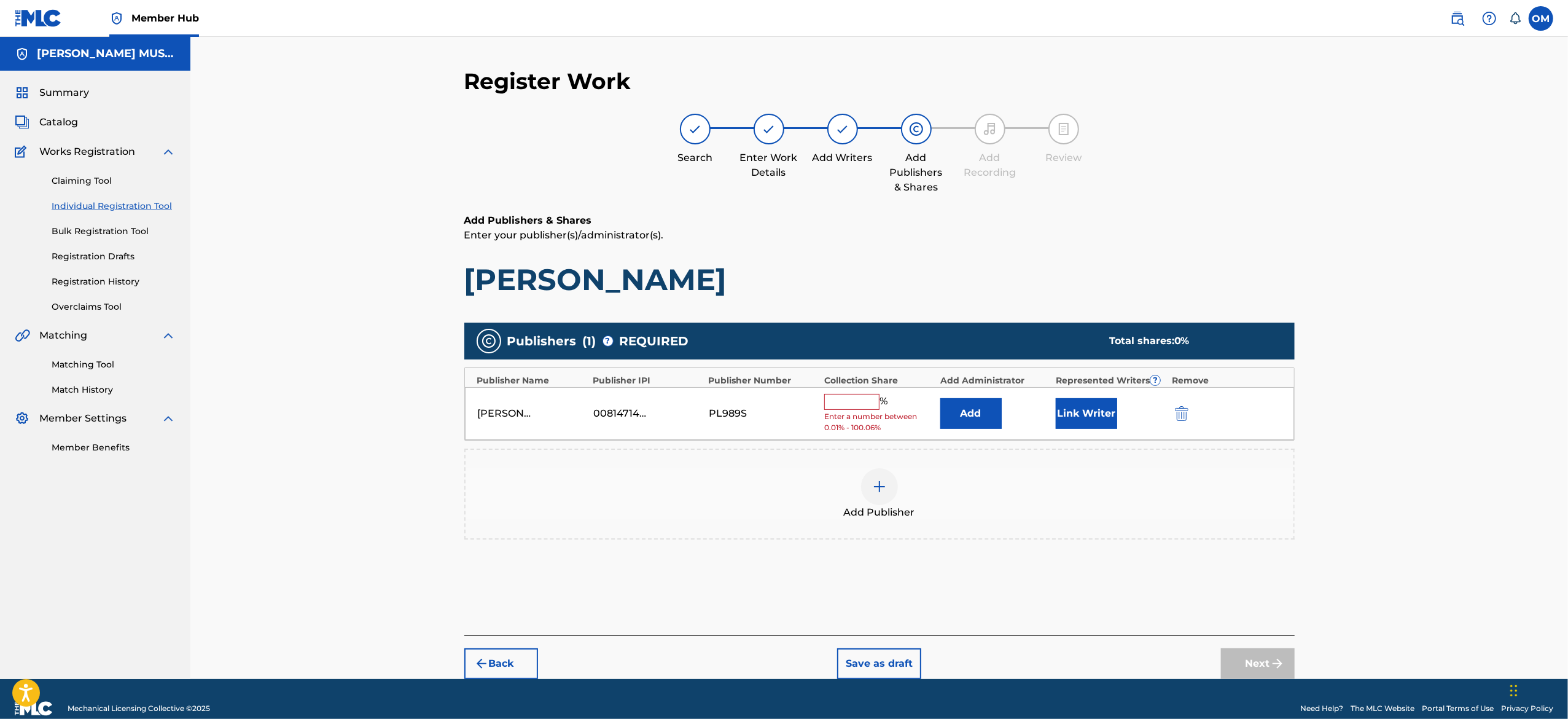
click at [853, 414] on span "Enter a number between 0.01% - 100.06%" at bounding box center [878, 422] width 109 height 22
click at [853, 406] on input "text" at bounding box center [851, 402] width 55 height 16
type input "100"
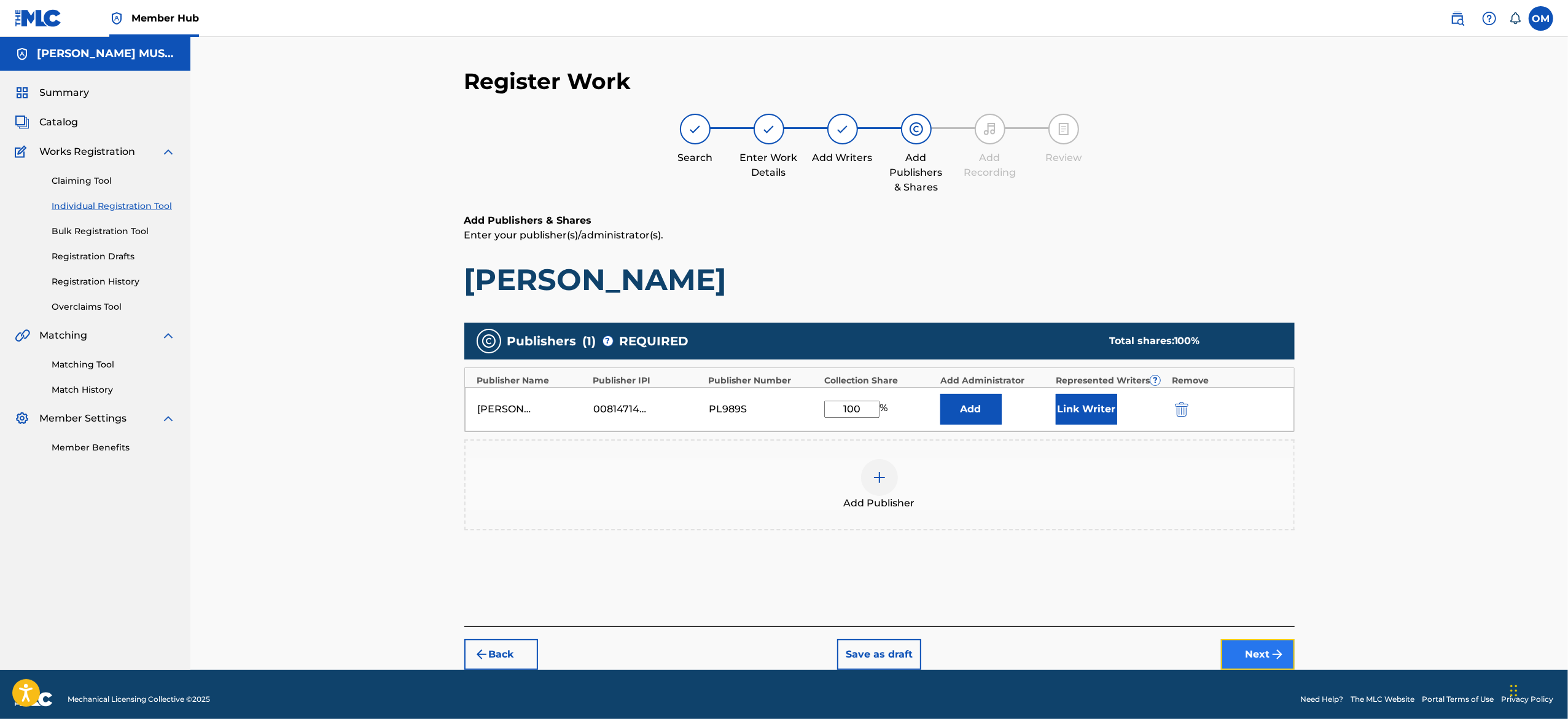
click at [1257, 655] on button "Next" at bounding box center [1257, 654] width 74 height 31
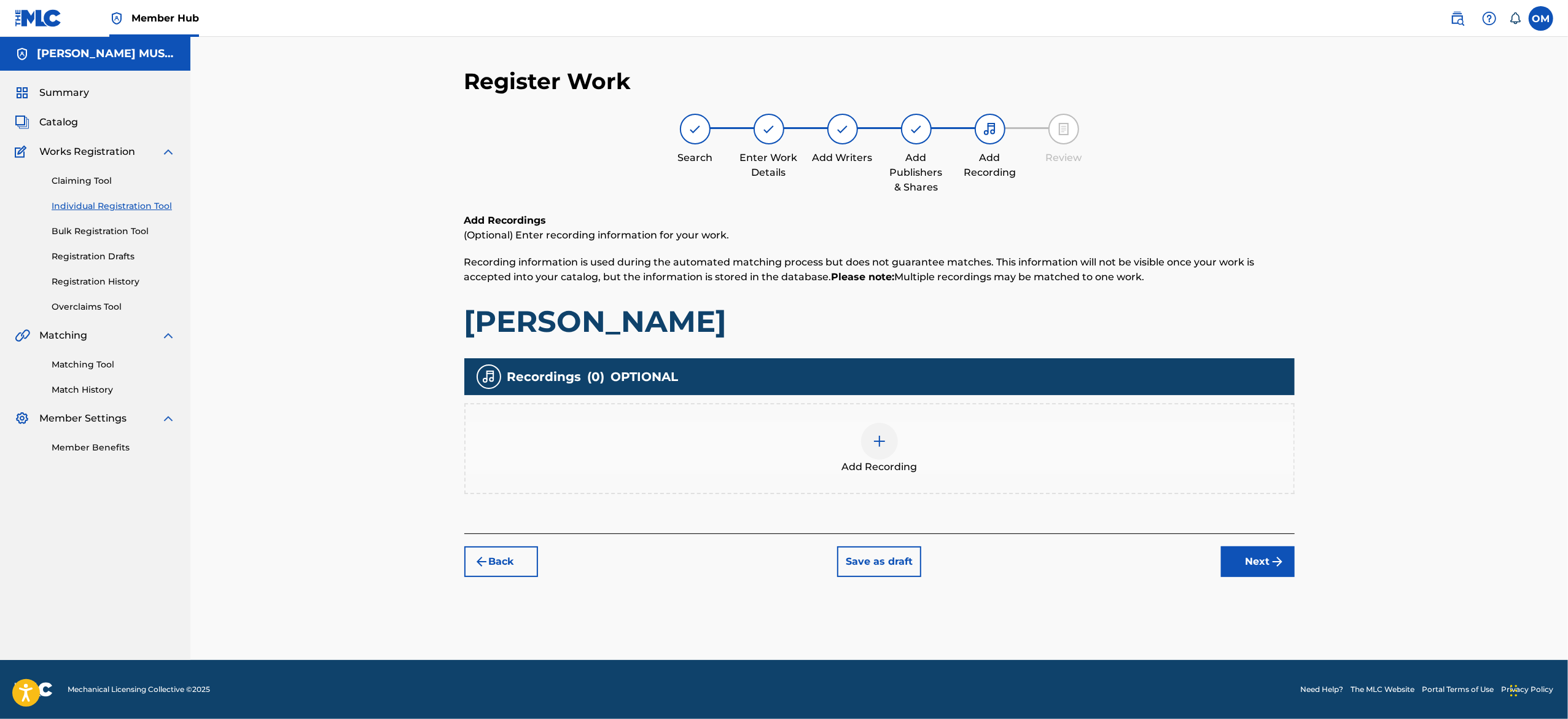
click at [888, 431] on div at bounding box center [880, 441] width 37 height 37
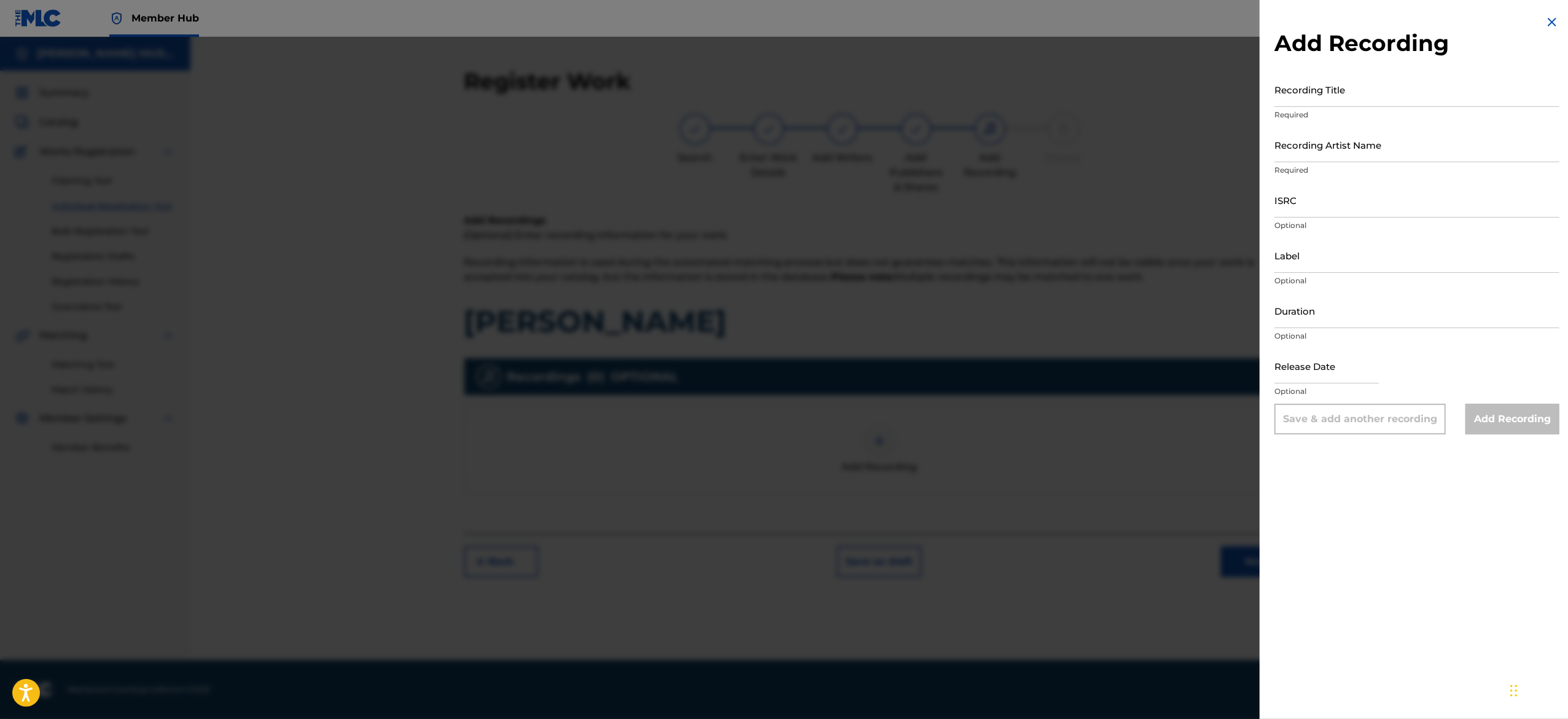
drag, startPoint x: 1553, startPoint y: 9, endPoint x: 1551, endPoint y: 27, distance: 18.1
click at [1551, 27] on div "Add Recording Recording Title Required Recording Artist Name Required ISRC Opti…" at bounding box center [1416, 360] width 314 height 719
click at [1551, 27] on img at bounding box center [1552, 22] width 15 height 15
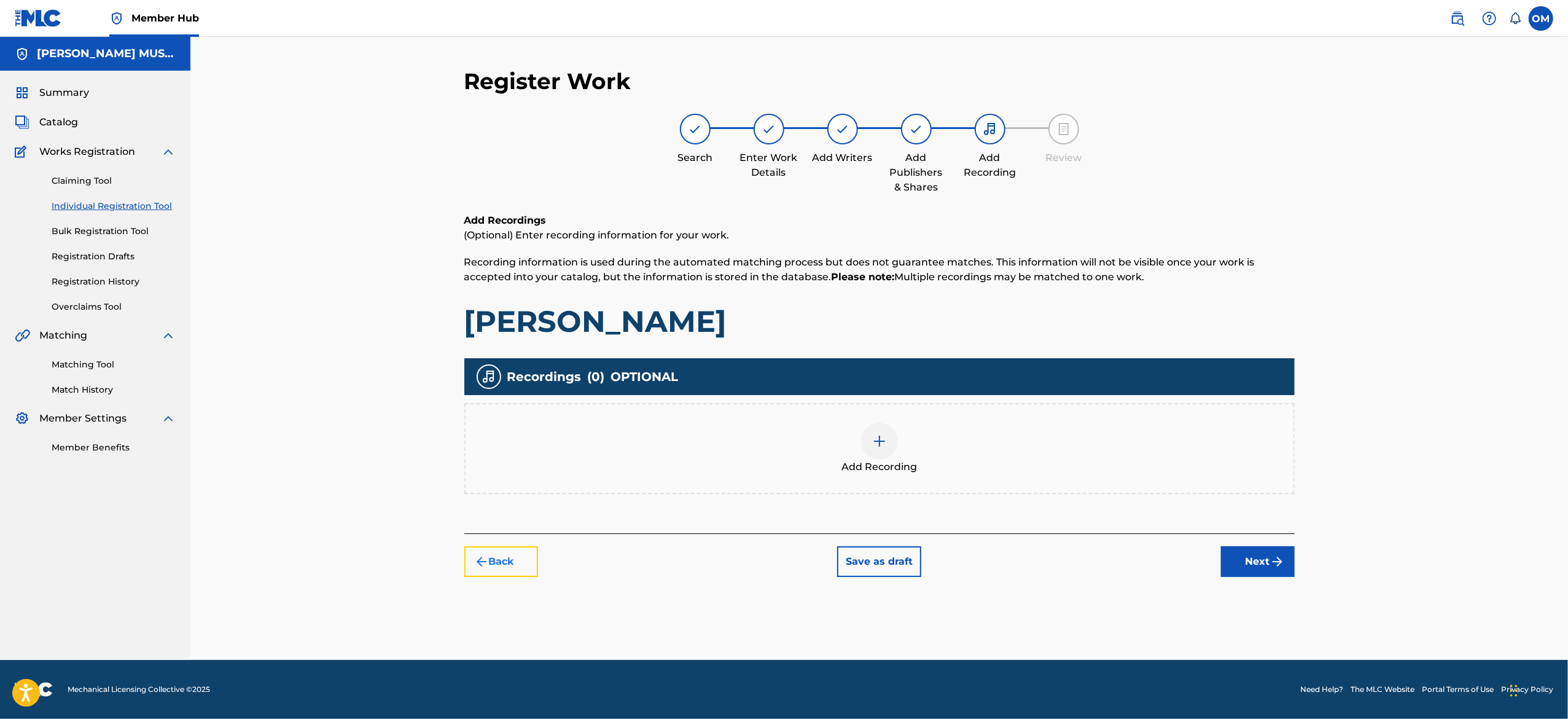
click at [510, 560] on button "Back" at bounding box center [501, 561] width 74 height 31
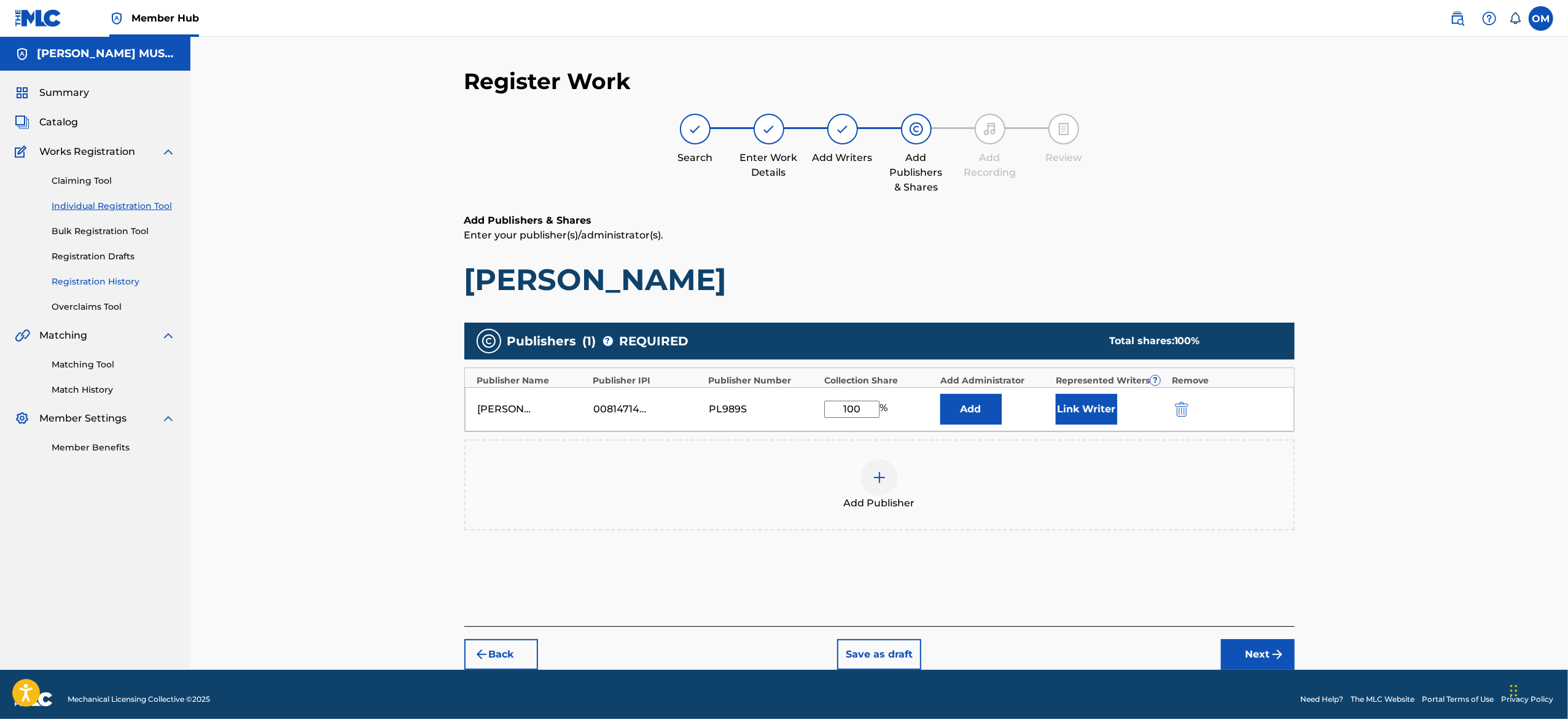
click at [102, 275] on link "Registration History" at bounding box center [114, 282] width 124 height 13
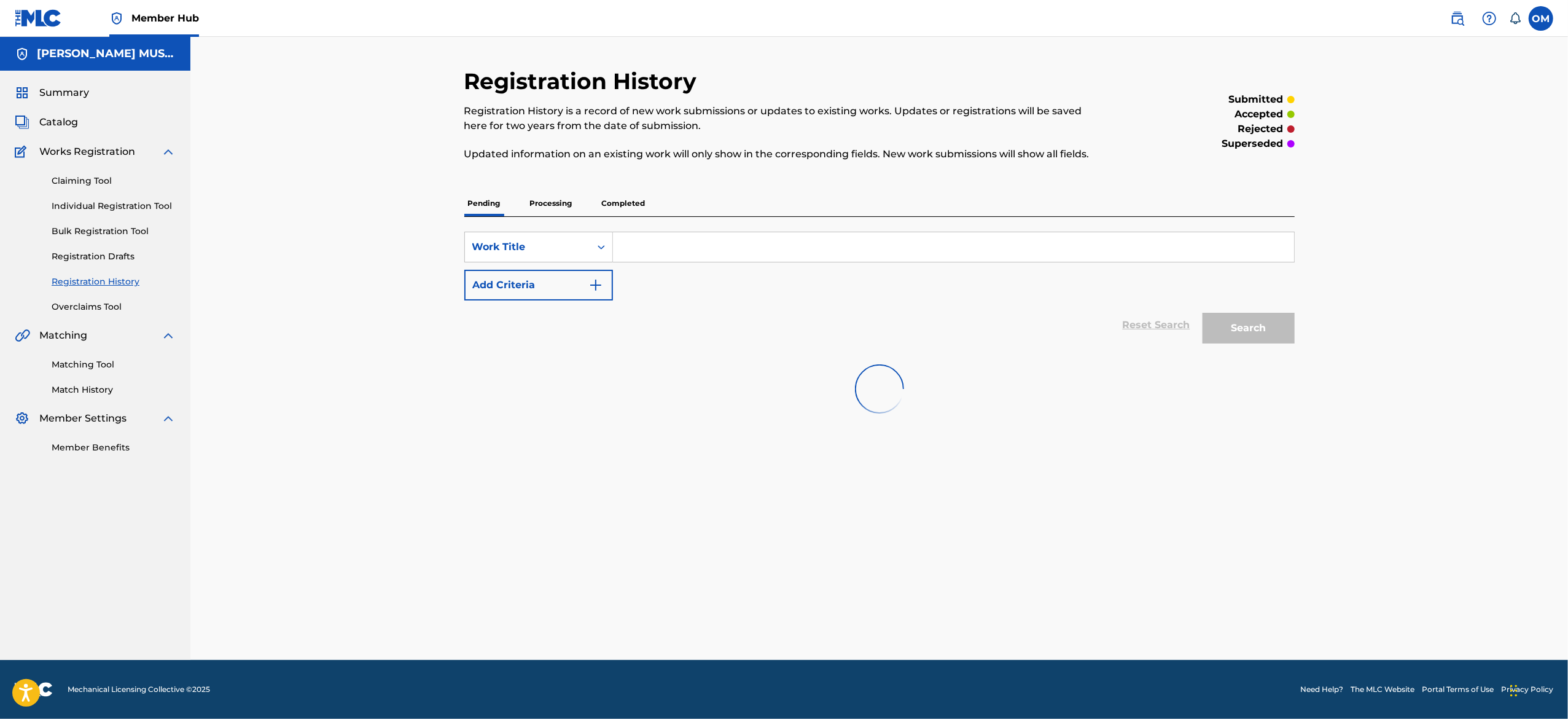
click at [99, 277] on link "Registration History" at bounding box center [114, 282] width 124 height 13
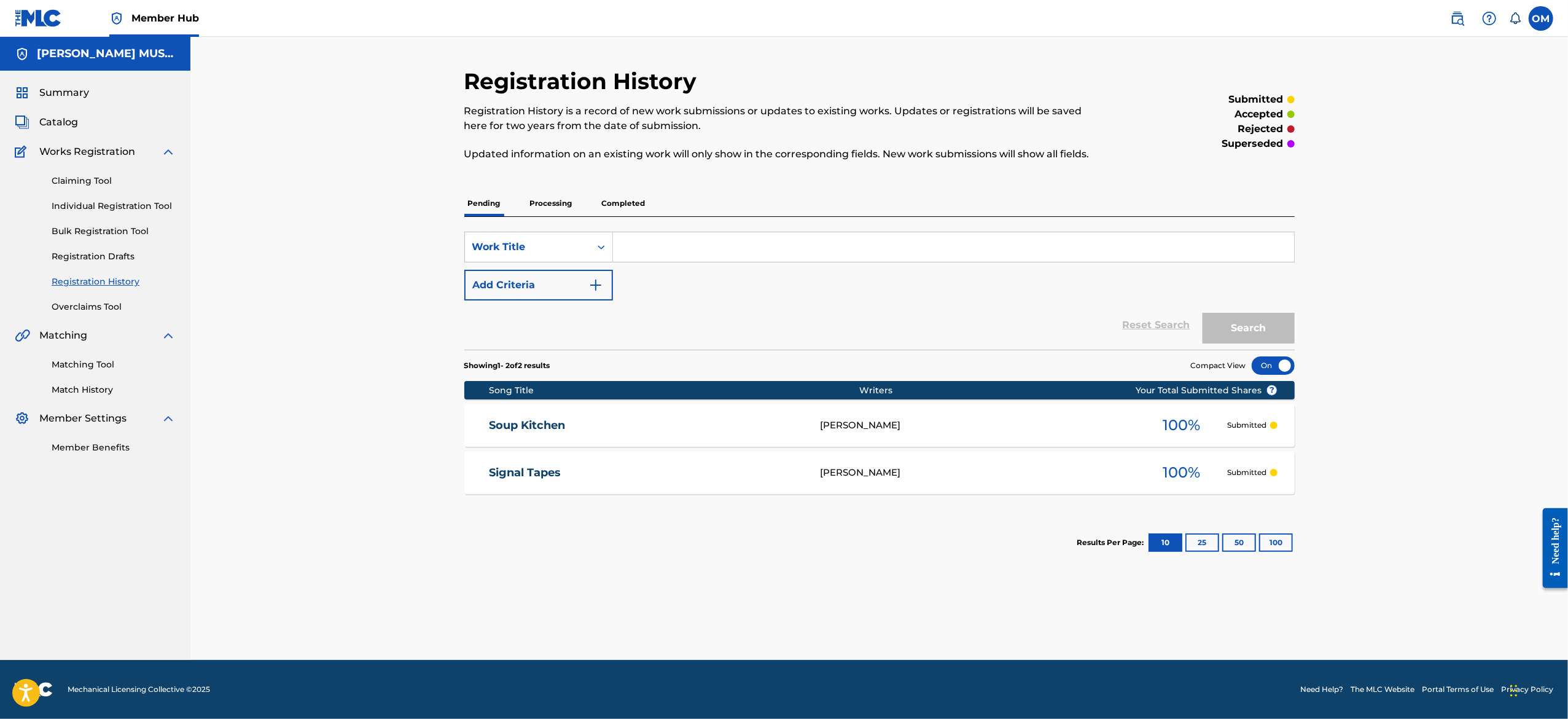
click at [536, 424] on link "Soup Kitchen" at bounding box center [645, 425] width 314 height 14
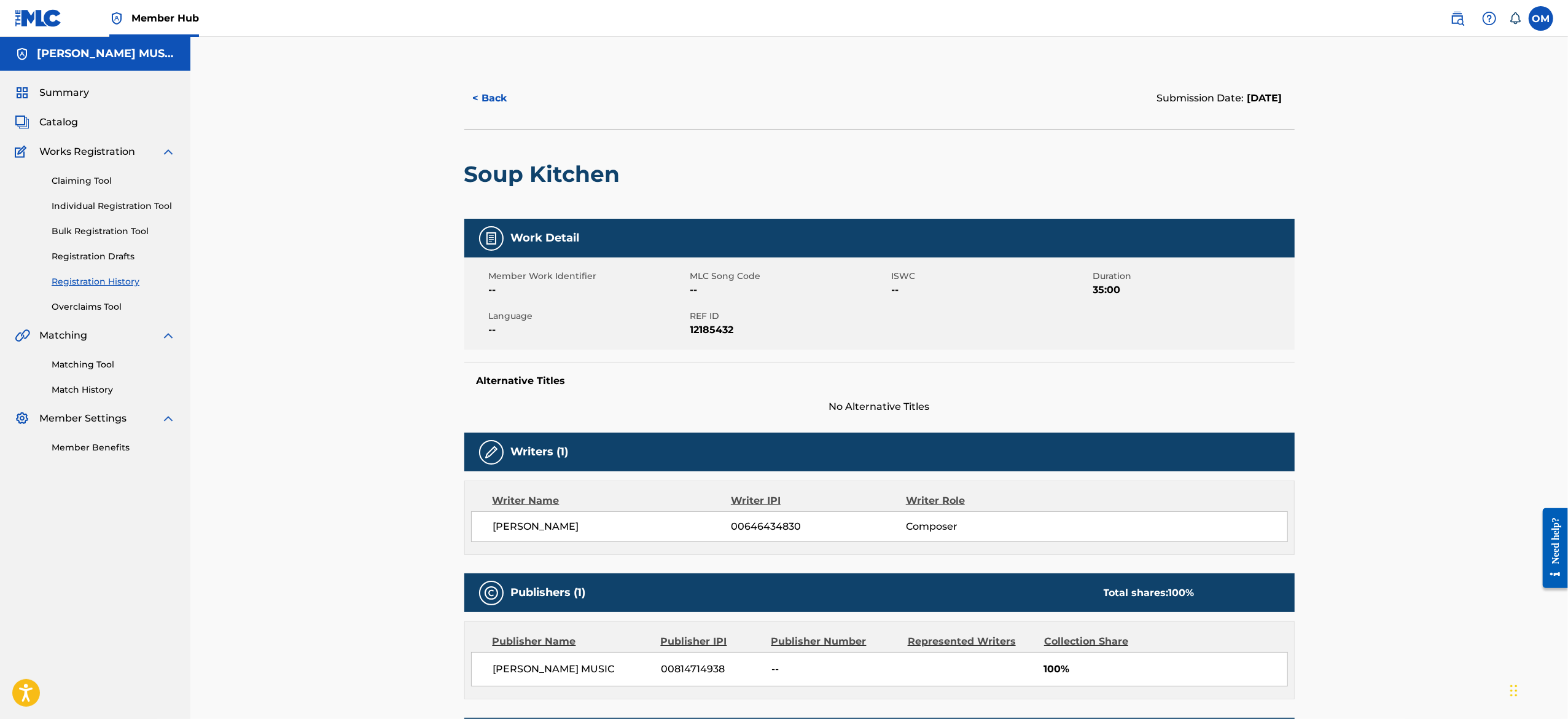
click at [1440, 579] on div "< Back Submission Date: [DATE] Soup Kitchen Work Detail Member Work Identifier …" at bounding box center [879, 622] width 1377 height 1170
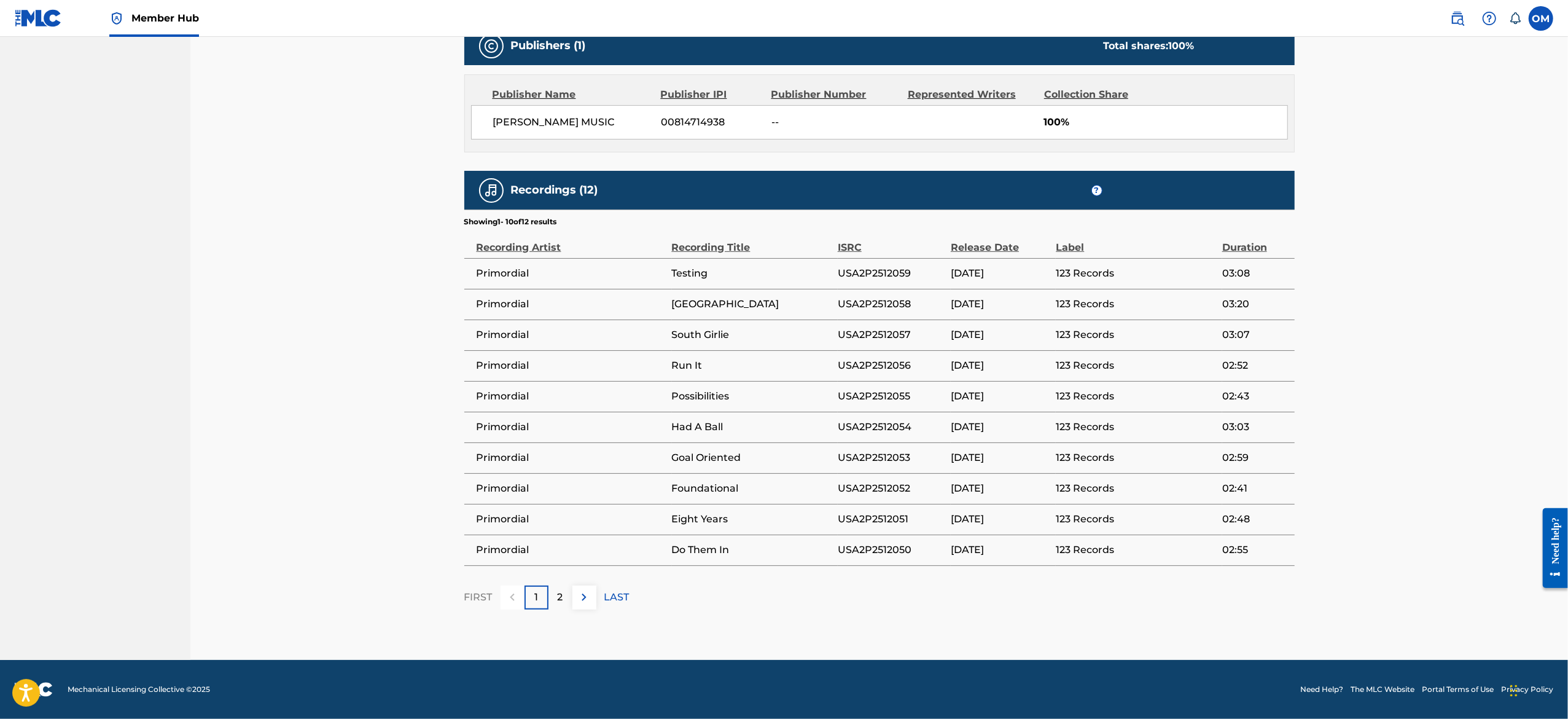
scroll to position [548, 0]
click at [959, 660] on footer "Mechanical Licensing Collective © 2025 Need Help? The MLC Website Portal Terms …" at bounding box center [784, 689] width 1568 height 59
